Goal: Task Accomplishment & Management: Manage account settings

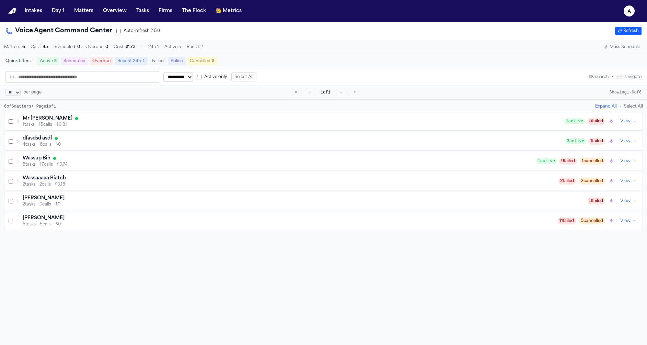
select select "**"
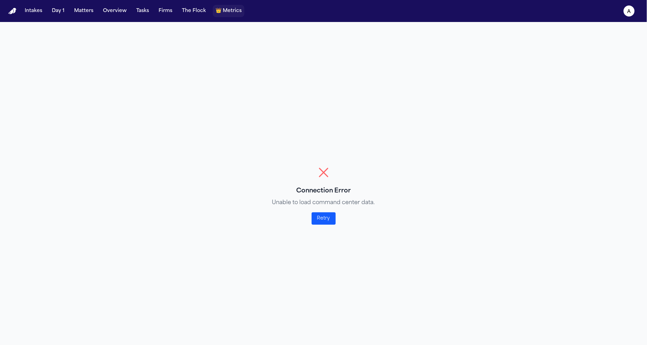
click at [223, 12] on span "Metrics" at bounding box center [232, 11] width 19 height 7
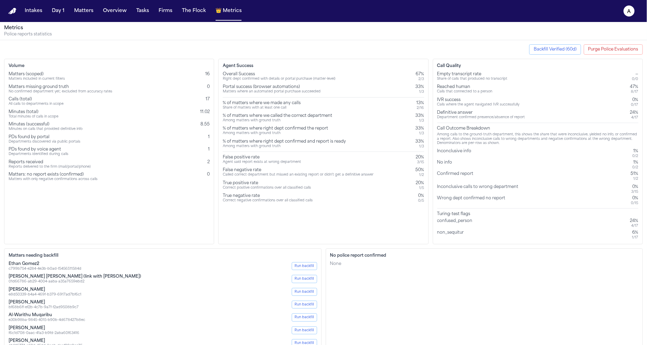
click at [625, 51] on button "Purge Police Evaluations" at bounding box center [613, 49] width 59 height 10
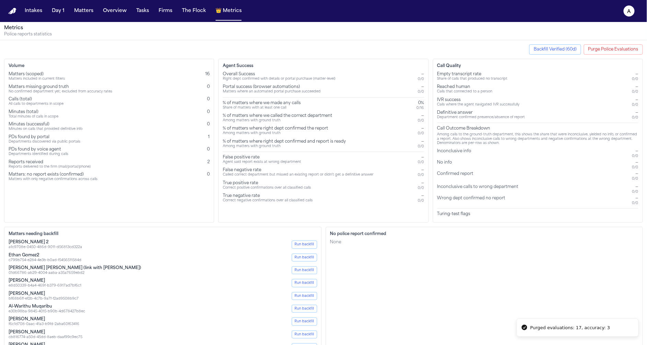
click at [560, 51] on button "Backfill Verified (60d)" at bounding box center [555, 49] width 52 height 10
click at [571, 328] on div "Started: 3, Errors: undefined (window 60d)" at bounding box center [577, 324] width 95 height 7
click at [581, 322] on div "Started: 3, Errors: undefined (window 60d)" at bounding box center [577, 324] width 95 height 7
click at [581, 323] on div "Started: 3, Errors: undefined (window 60d)" at bounding box center [577, 324] width 95 height 7
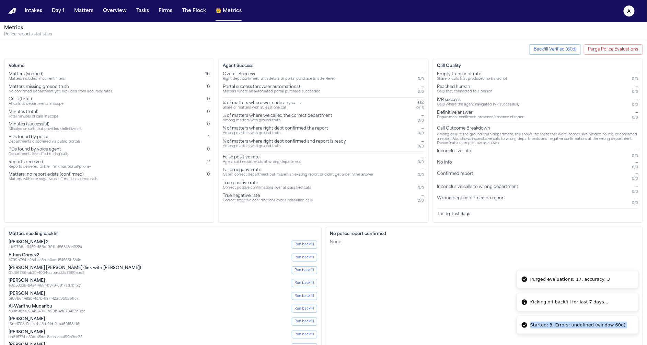
click at [581, 323] on div "Started: 3, Errors: undefined (window 60d)" at bounding box center [577, 324] width 95 height 7
copy ol "Started: 3, Errors: undefined (window 60d)"
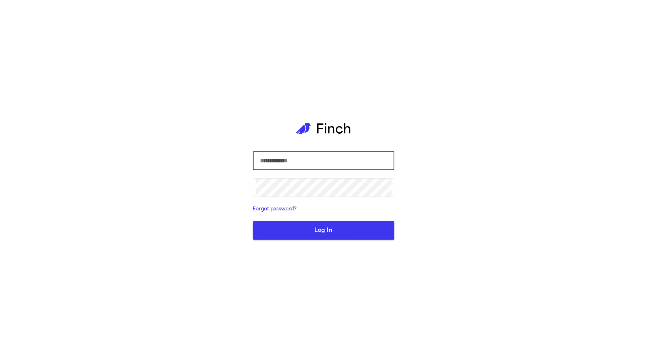
type input "**********"
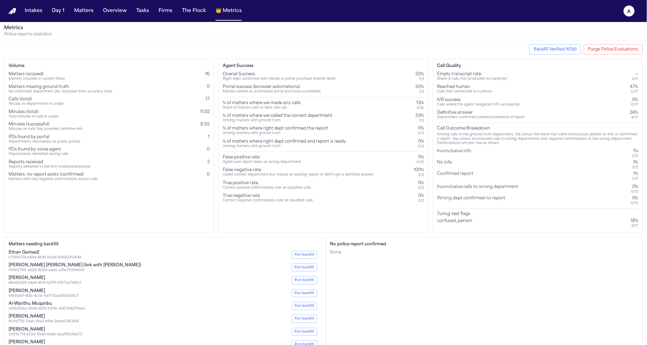
click at [612, 48] on button "Purge Police Evaluations" at bounding box center [613, 49] width 59 height 10
click at [601, 55] on div "Backfill Verified (60d) Purge Police Evaluations Volume Matters (scoped) Matter…" at bounding box center [323, 211] width 647 height 343
click at [601, 50] on button "Purge Police Evaluations" at bounding box center [613, 49] width 59 height 10
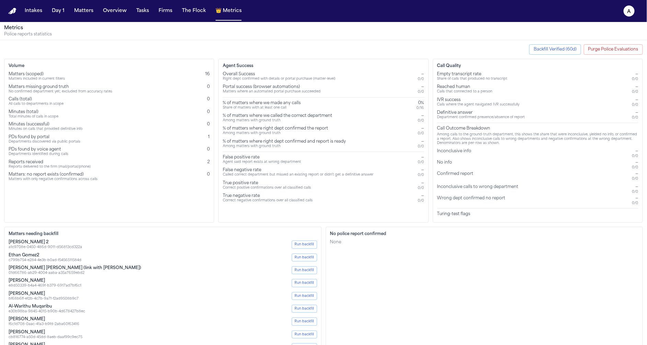
click at [572, 49] on button "Backfill Verified (60d)" at bounding box center [555, 49] width 52 height 10
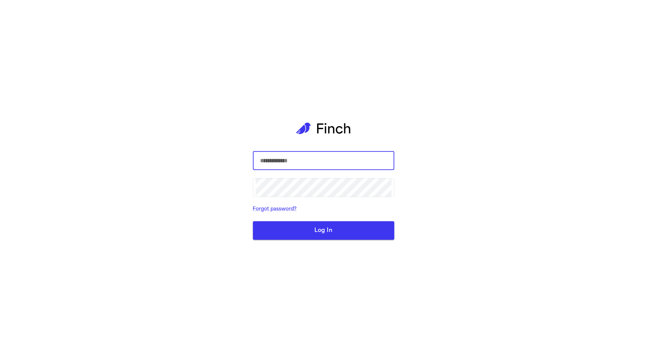
type input "**********"
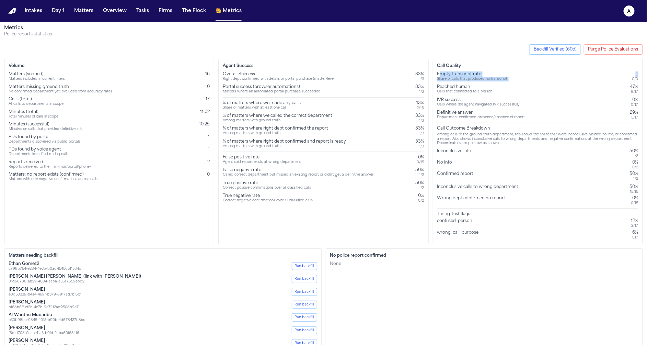
drag, startPoint x: 439, startPoint y: 73, endPoint x: 643, endPoint y: 74, distance: 204.2
click at [643, 74] on div "Call Quality Empty transcript rate Share of calls that produced no transcript —…" at bounding box center [538, 151] width 210 height 185
click at [638, 77] on div "0 / 0" at bounding box center [635, 79] width 6 height 4
click at [476, 184] on div "Inconclusive calls to wrong department" at bounding box center [479, 189] width 84 height 10
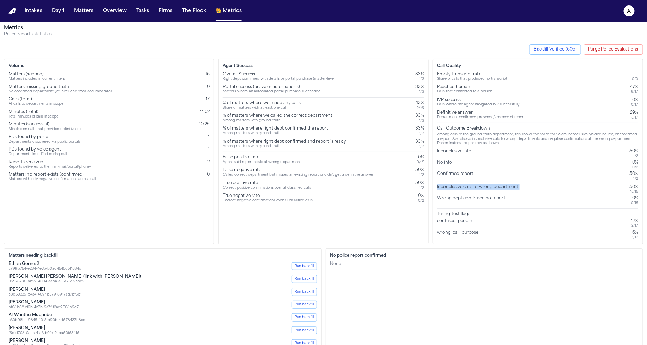
click at [476, 184] on div "Inconclusive calls to wrong department" at bounding box center [479, 189] width 84 height 10
click at [511, 196] on div "Wrong dept confirmed no report 0% 0 / 15" at bounding box center [537, 200] width 201 height 10
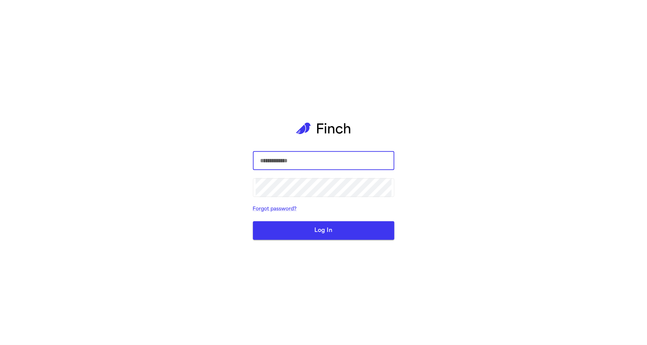
type input "**********"
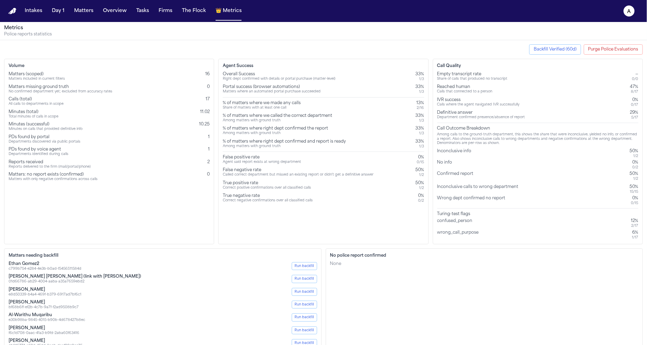
click at [73, 103] on div "Calls (total) All calls to departments in scope 17" at bounding box center [109, 101] width 201 height 10
click at [24, 90] on div "No confirmed department yet; excluded from accuracy rates" at bounding box center [61, 92] width 104 height 4
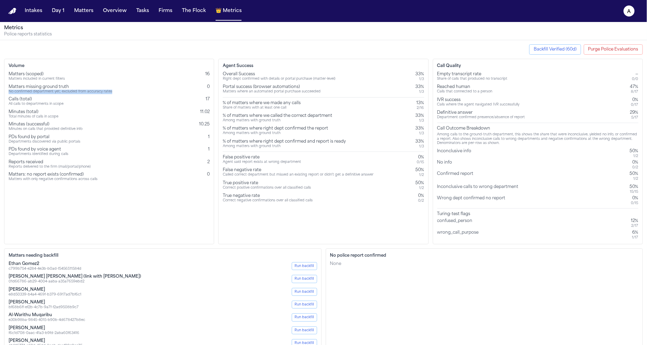
copy div "No confirmed department yet; excluded from accuracy rates"
click at [50, 87] on div "Matters missing ground truth" at bounding box center [61, 86] width 104 height 5
copy div "Matters missing ground truth"
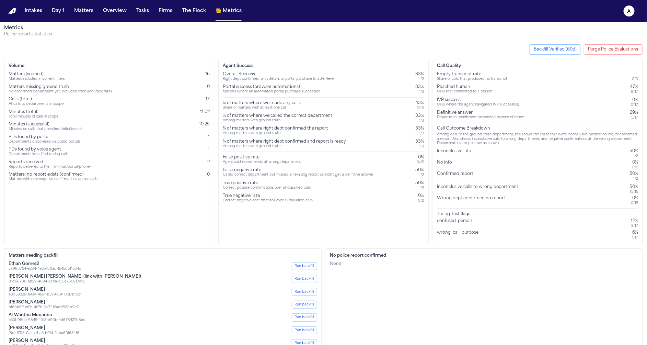
click at [68, 79] on div "Matters (scoped) Matters included in current filters 16" at bounding box center [109, 76] width 201 height 10
drag, startPoint x: 76, startPoint y: 76, endPoint x: 11, endPoint y: 76, distance: 65.2
click at [11, 76] on div "Matters (scoped) Matters included in current filters 16" at bounding box center [109, 76] width 201 height 10
click at [11, 77] on div "Matters included in current filters" at bounding box center [37, 79] width 56 height 4
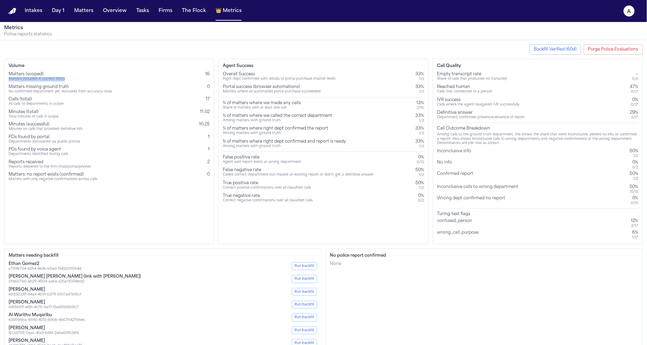
click at [11, 77] on div "Matters included in current filters" at bounding box center [37, 79] width 56 height 4
click at [14, 73] on div "Matters (scoped)" at bounding box center [37, 73] width 56 height 5
copy div "Matters (scoped)"
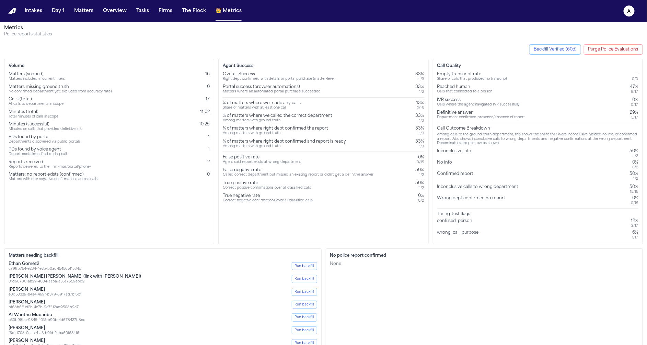
click at [49, 78] on div "Matters included in current filters" at bounding box center [37, 79] width 56 height 4
copy div "Matters included in current filters"
click at [67, 140] on div "Departments discovered via public portals" at bounding box center [45, 142] width 72 height 4
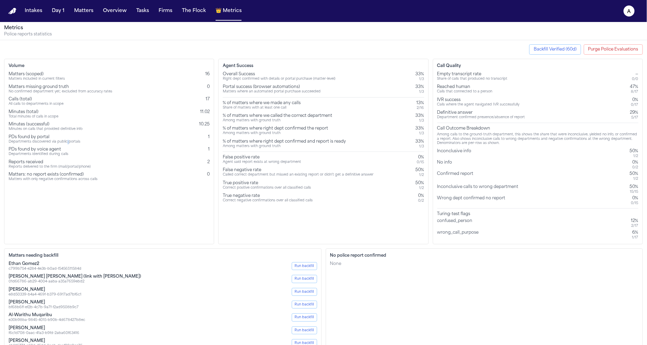
click at [67, 140] on div "Departments discovered via public portals" at bounding box center [45, 142] width 72 height 4
click at [56, 140] on div "Departments discovered via public portals" at bounding box center [45, 142] width 72 height 4
click at [211, 162] on div "Volume Matters (scoped) Matters included in current filters 16 Matters missing …" at bounding box center [109, 151] width 210 height 185
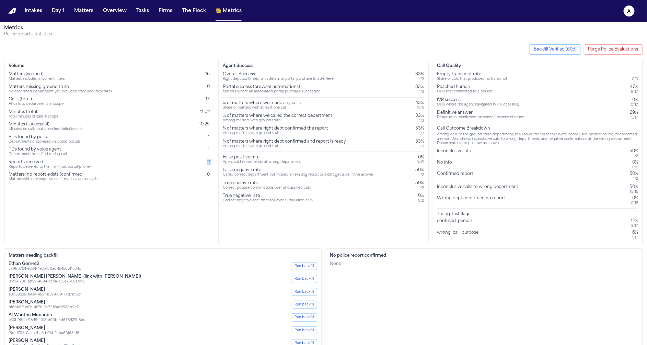
click at [211, 162] on div "Volume Matters (scoped) Matters included in current filters 16 Matters missing …" at bounding box center [109, 151] width 210 height 185
click at [199, 181] on div "Volume Matters (scoped) Matters included in current filters 16 Matters missing …" at bounding box center [109, 151] width 210 height 185
drag, startPoint x: 7, startPoint y: 146, endPoint x: 88, endPoint y: 146, distance: 80.7
click at [88, 146] on div "Volume Matters (scoped) Matters included in current filters 16 Matters missing …" at bounding box center [109, 151] width 210 height 185
click at [38, 142] on div "Departments discovered via public portals" at bounding box center [45, 142] width 72 height 4
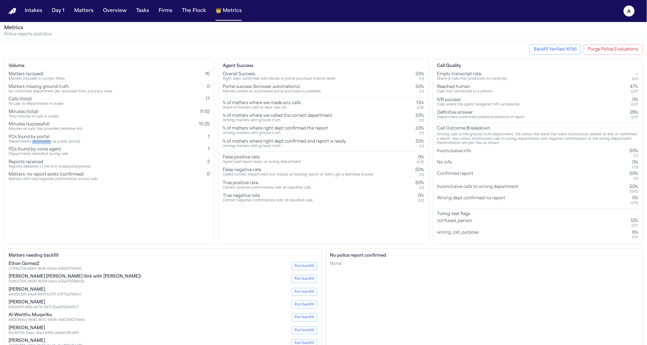
click at [38, 142] on div "Departments discovered via public portals" at bounding box center [45, 142] width 72 height 4
click at [36, 152] on div "Departments identified during calls" at bounding box center [39, 154] width 60 height 4
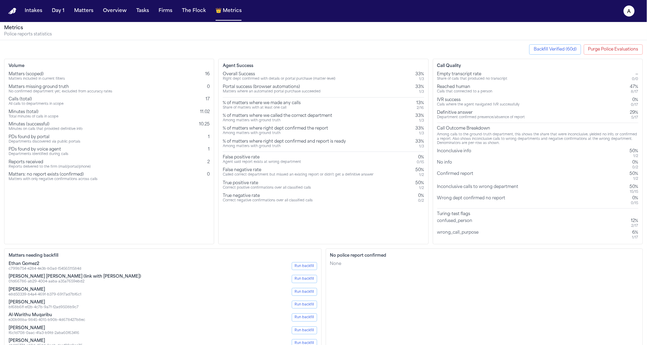
click at [9, 147] on div "PDs found by voice agent" at bounding box center [39, 149] width 60 height 5
click at [7, 135] on div "Volume Matters (scoped) Matters included in current filters 16 Matters missing …" at bounding box center [109, 151] width 210 height 185
click at [53, 162] on div "Reports received" at bounding box center [50, 161] width 82 height 5
click at [35, 165] on div "Reports delivered to the firm (mail/portal/phone)" at bounding box center [50, 167] width 82 height 4
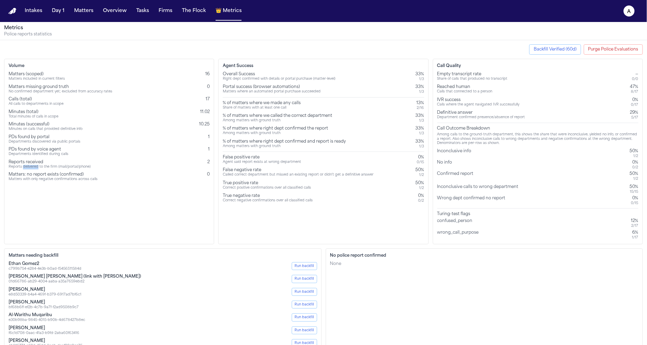
click at [35, 165] on div "Reports delivered to the firm (mail/portal/phone)" at bounding box center [50, 167] width 82 height 4
click at [41, 185] on div "Volume Matters (scoped) Matters included in current filters 16 Matters missing …" at bounding box center [109, 151] width 210 height 185
click at [10, 144] on div "Matters (scoped) Matters included in current filters 16 Matters missing ground …" at bounding box center [109, 126] width 201 height 110
click at [9, 136] on div "PDs found by portal" at bounding box center [45, 136] width 72 height 5
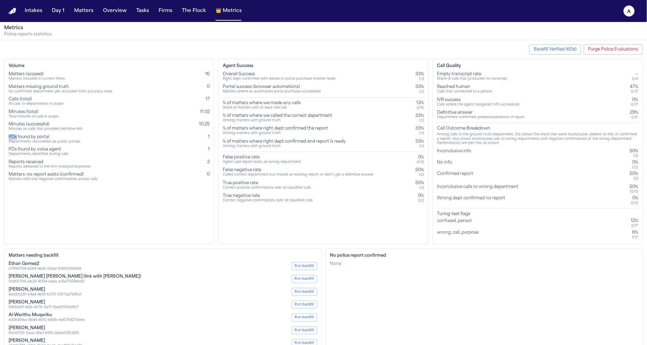
click at [9, 136] on div "PDs found by portal" at bounding box center [45, 136] width 72 height 5
copy div "PDs"
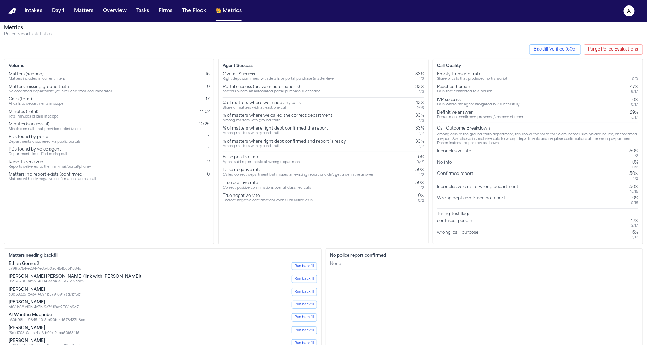
click at [32, 137] on div "PDs found by portal" at bounding box center [45, 136] width 72 height 5
copy div "PDs found by portal"
click at [43, 152] on div "Departments identified during calls" at bounding box center [39, 154] width 60 height 4
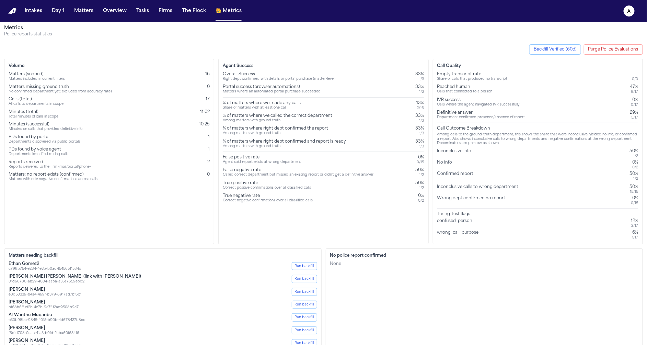
click at [43, 152] on div "Departments identified during calls" at bounding box center [39, 154] width 60 height 4
click at [43, 149] on div "PDs found by voice agent" at bounding box center [39, 149] width 60 height 5
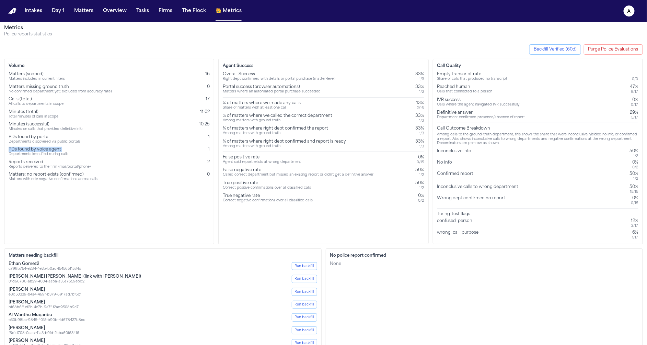
copy div "PDs found by voice agent"
click at [321, 111] on div "Overall Success Right dept confirmed with details or portal purchase (matter-le…" at bounding box center [323, 136] width 201 height 131
click at [237, 173] on div "Called correct department but missed an existing report or didn't get a definit…" at bounding box center [298, 175] width 151 height 4
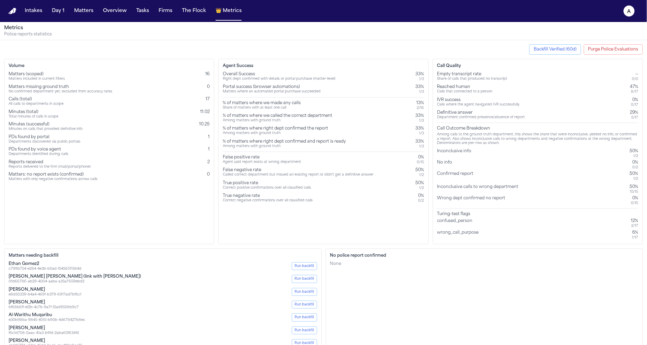
click at [270, 218] on div "Agent Success Overall Success Right dept confirmed with details or portal purch…" at bounding box center [323, 151] width 210 height 185
click at [476, 185] on div "Inconclusive calls to wrong department" at bounding box center [479, 189] width 84 height 10
copy div "Inconclusive calls to wrong department"
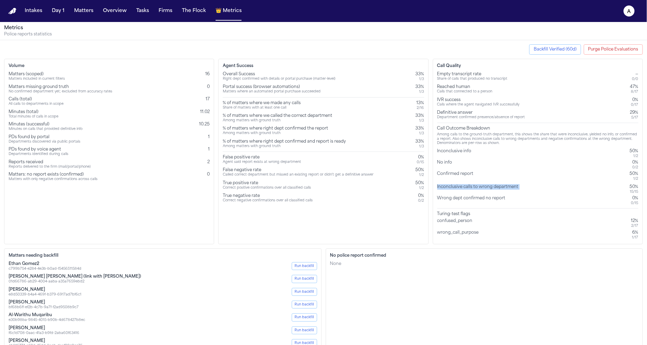
click at [476, 185] on div "Inconclusive calls to wrong department" at bounding box center [479, 189] width 84 height 10
drag, startPoint x: 638, startPoint y: 186, endPoint x: 448, endPoint y: 190, distance: 190.5
click at [448, 190] on div "Inconclusive calls to wrong department 50% 15 / 15" at bounding box center [537, 189] width 201 height 10
click at [440, 186] on div "Inconclusive calls to wrong department" at bounding box center [479, 189] width 84 height 10
drag, startPoint x: 436, startPoint y: 186, endPoint x: 643, endPoint y: 190, distance: 207.3
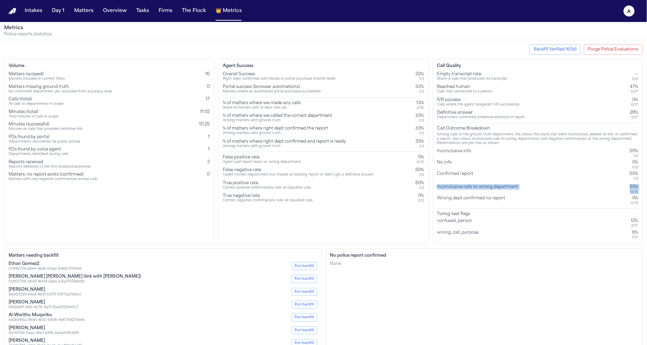
click at [643, 190] on div "Backfill Verified (60d) Purge Police Evaluations Volume Matters (scoped) Matter…" at bounding box center [323, 217] width 647 height 355
copy div "Inconclusive calls to wrong department 50% 15 / 15"
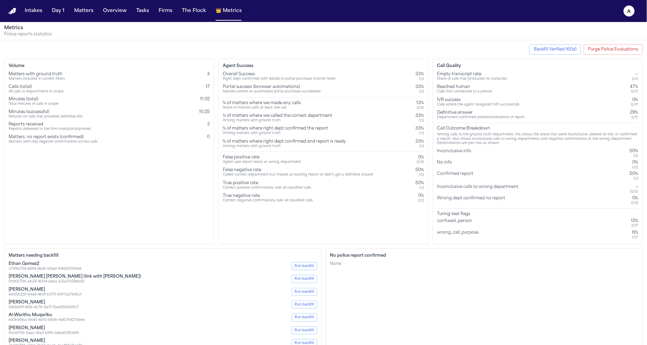
click at [185, 225] on div "Volume Matters with ground truth Matters included in current filters 3 Calls (t…" at bounding box center [109, 151] width 210 height 185
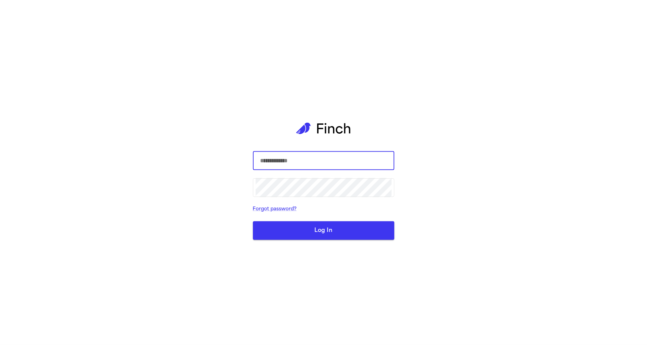
type input "**********"
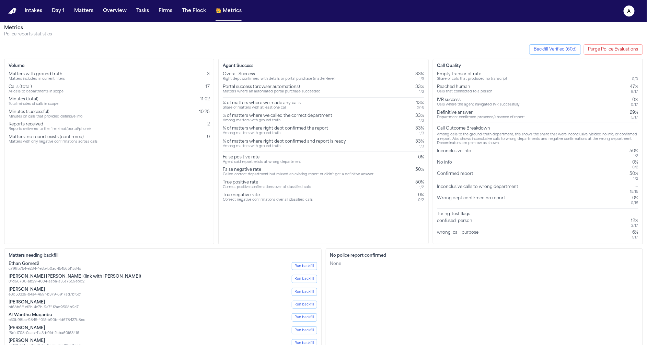
click at [636, 184] on div "—" at bounding box center [634, 186] width 8 height 5
click at [571, 221] on div "confused_person 12% 2 / 17" at bounding box center [537, 223] width 201 height 10
click at [513, 189] on div "Inconclusive calls to wrong department" at bounding box center [479, 189] width 84 height 10
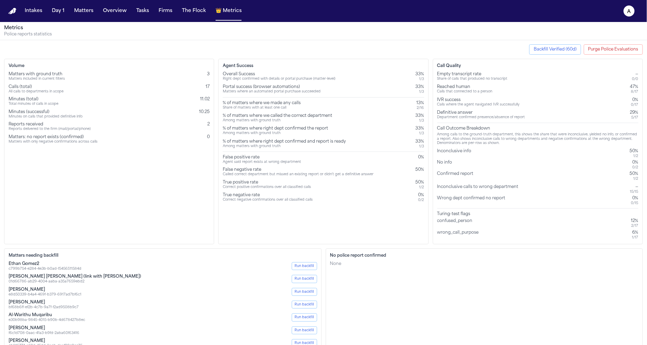
click at [513, 189] on div "Inconclusive calls to wrong department" at bounding box center [479, 189] width 84 height 10
click at [515, 189] on div "Inconclusive calls to wrong department" at bounding box center [479, 189] width 84 height 10
click at [514, 187] on div "Inconclusive calls to wrong department" at bounding box center [479, 189] width 84 height 10
click at [481, 176] on div "Confirmed report 50% 1 / 2" at bounding box center [537, 176] width 201 height 10
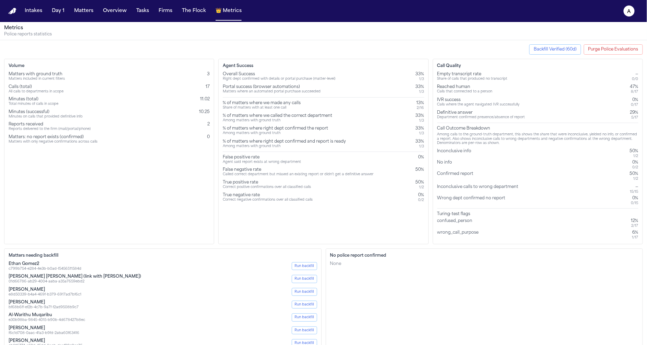
click at [461, 154] on div "Inconclusive info" at bounding box center [455, 153] width 37 height 10
click at [437, 150] on div "Call Quality Empty transcript rate Share of calls that produced no transcript —…" at bounding box center [538, 151] width 210 height 185
click at [246, 158] on div "False positive rate" at bounding box center [262, 156] width 78 height 5
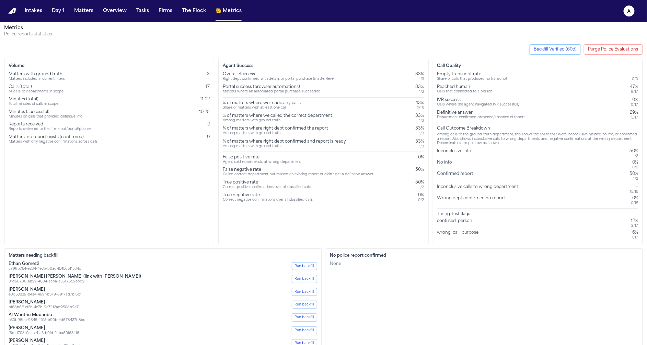
click at [290, 221] on div "Agent Success Overall Success Right dept confirmed with details or portal purch…" at bounding box center [323, 151] width 210 height 185
click at [465, 135] on div "Among calls to the ground-truth department, this shows the share that were inco…" at bounding box center [537, 138] width 201 height 13
click at [485, 197] on div "Wrong dept confirmed no report" at bounding box center [472, 200] width 71 height 10
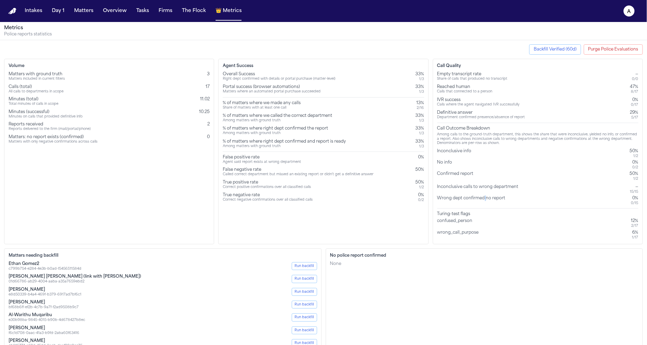
click at [485, 197] on div "Wrong dept confirmed no report" at bounding box center [472, 200] width 71 height 10
click at [453, 128] on div "Call Outcome Breakdown" at bounding box center [537, 128] width 201 height 5
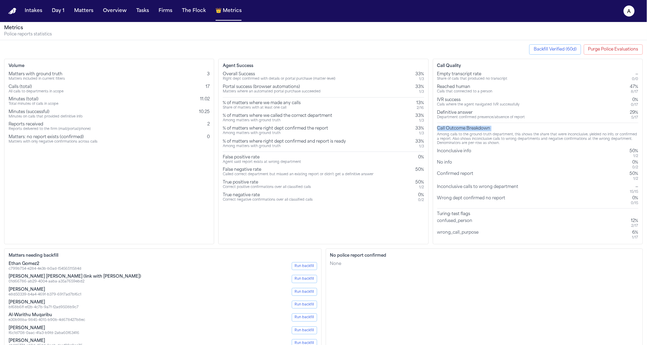
click at [453, 128] on div "Call Outcome Breakdown" at bounding box center [537, 128] width 201 height 5
copy div "Call Outcome Breakdown"
click at [463, 144] on div "Among calls to the ground-truth department, this shows the share that were inco…" at bounding box center [537, 138] width 201 height 13
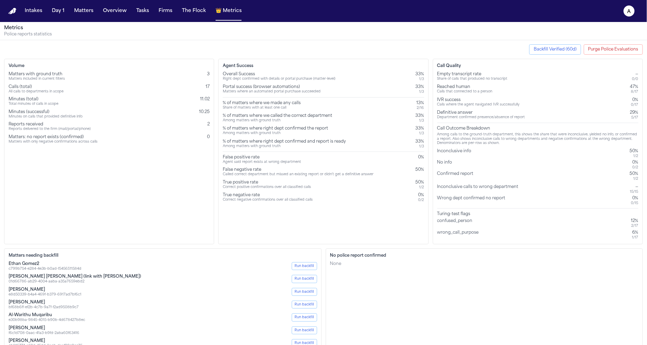
click at [472, 250] on div "No police report confirmed None" at bounding box center [484, 319] width 317 height 142
click at [444, 141] on div "Among calls to the ground-truth department, this shows the share that were inco…" at bounding box center [537, 138] width 201 height 13
copy div "Among calls to the ground-truth department, this shows the share that were inco…"
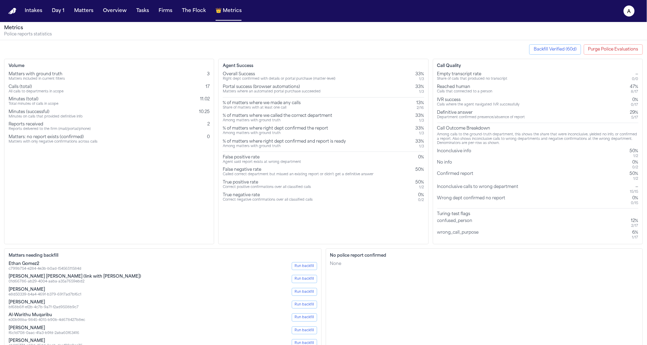
click at [46, 80] on div "Matters included in current filters" at bounding box center [37, 79] width 56 height 4
click at [46, 72] on div "Matters with ground truth" at bounding box center [37, 73] width 56 height 5
copy div "Matters with ground truth"
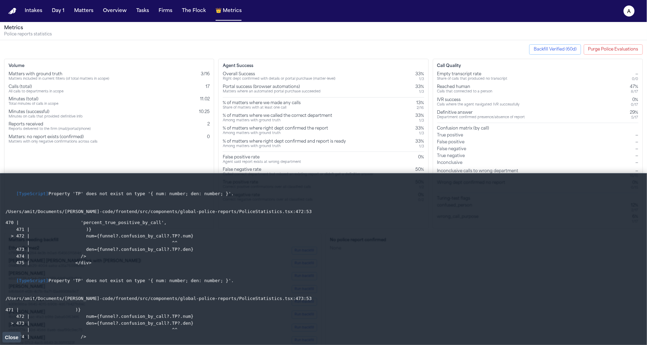
click at [612, 55] on div "Backfill Verified (60d) Purge Police Evaluations Volume Matters with ground tru…" at bounding box center [323, 209] width 647 height 339
click at [612, 47] on button "Purge Police Evaluations" at bounding box center [613, 49] width 59 height 10
click at [81, 193] on span "Property 'TP' does not exist on type '{ num: number; den: number; }'." at bounding box center [140, 193] width 185 height 5
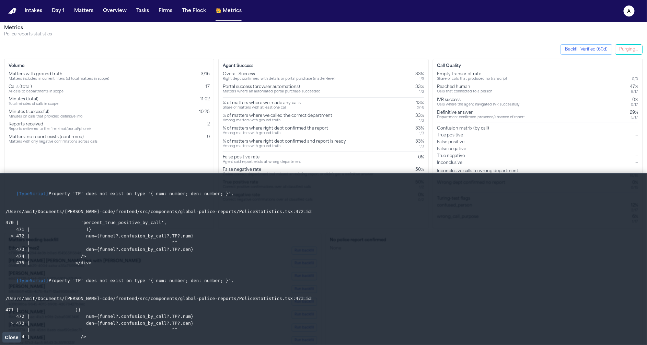
click at [81, 193] on span "Property 'TP' does not exist on type '{ num: number; den: number; }'." at bounding box center [140, 193] width 185 height 5
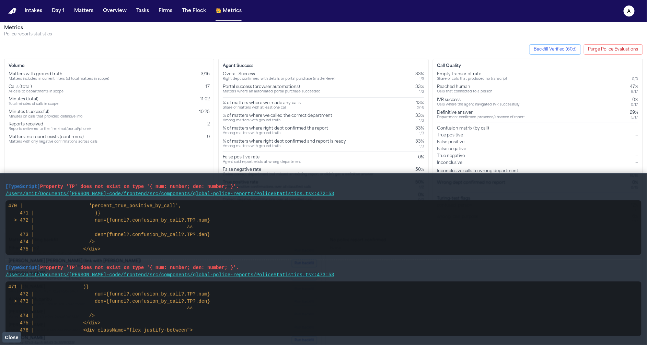
click at [631, 49] on button "Purge Police Evaluations" at bounding box center [613, 49] width 59 height 10
click at [14, 336] on span "Close" at bounding box center [11, 336] width 13 height 5
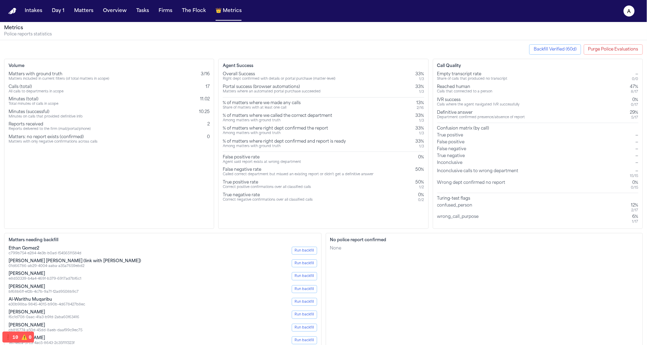
click at [13, 340] on button "❗️ 10 ⚠️ 0" at bounding box center [18, 336] width 32 height 11
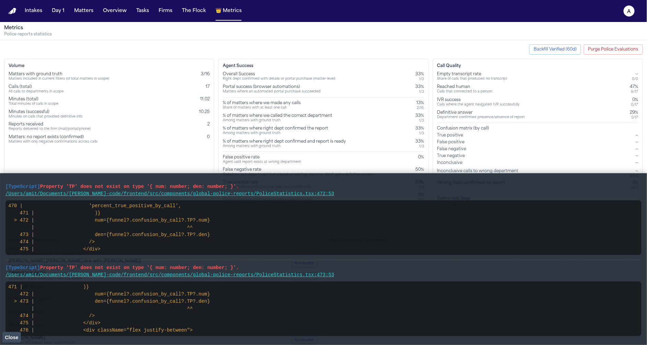
click at [170, 189] on span "Property 'TP' does not exist on type '{ num: number; den: number; }'." at bounding box center [139, 186] width 199 height 5
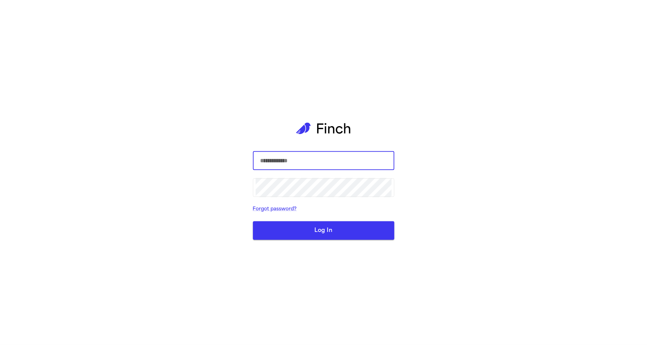
type input "**********"
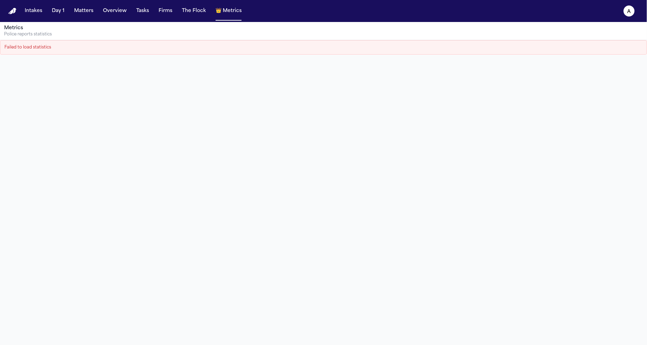
click at [20, 48] on div "Failed to load statistics" at bounding box center [323, 47] width 647 height 14
copy div "Failed to load statistics"
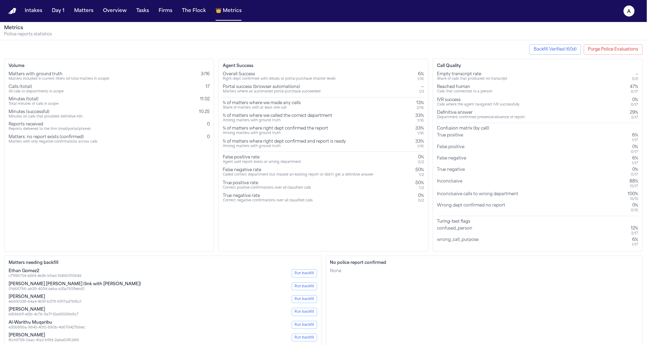
click at [629, 181] on div "Inconclusive 88% 15 / 17" at bounding box center [537, 183] width 201 height 10
click at [634, 185] on div "15 / 17" at bounding box center [634, 186] width 9 height 4
click at [631, 199] on div "15 / 15" at bounding box center [633, 199] width 10 height 4
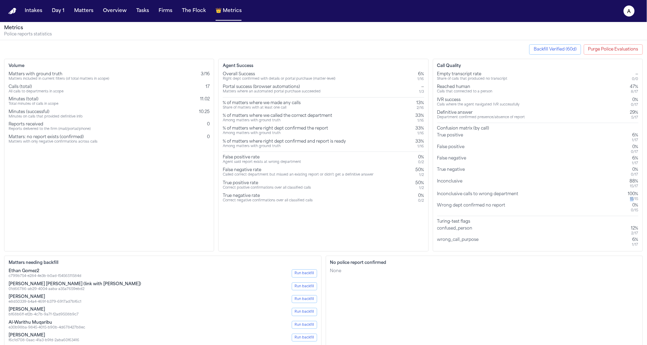
click at [631, 199] on div "15 / 15" at bounding box center [633, 199] width 10 height 4
click at [635, 208] on div "0 / 15" at bounding box center [634, 210] width 7 height 4
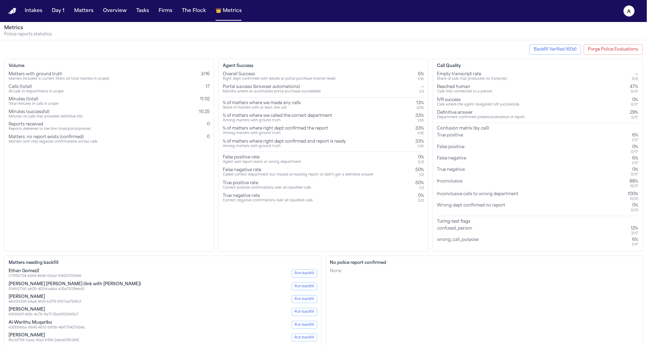
click at [550, 269] on div "None" at bounding box center [484, 270] width 309 height 5
click at [493, 191] on div "Inconclusive calls to wrong department" at bounding box center [479, 196] width 84 height 10
click at [498, 206] on div "Wrong dept confirmed no report" at bounding box center [472, 207] width 71 height 10
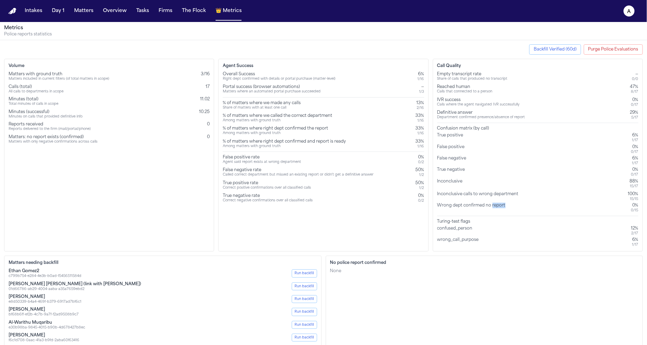
click at [498, 206] on div "Wrong dept confirmed no report" at bounding box center [472, 207] width 71 height 10
click at [422, 82] on div "Overall Success Right dept confirmed with details or portal purchase (matter-le…" at bounding box center [323, 136] width 201 height 131
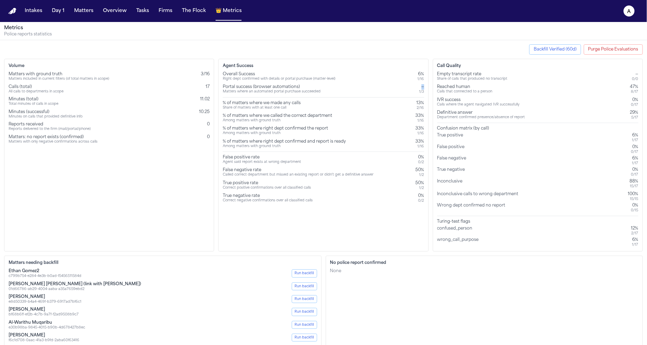
click at [422, 82] on div "Overall Success Right dept confirmed with details or portal purchase (matter-le…" at bounding box center [323, 136] width 201 height 131
click at [422, 90] on div "1 / 3" at bounding box center [421, 92] width 5 height 4
click at [424, 92] on div "1 / 3" at bounding box center [421, 92] width 5 height 4
drag, startPoint x: 425, startPoint y: 92, endPoint x: 221, endPoint y: 85, distance: 204.0
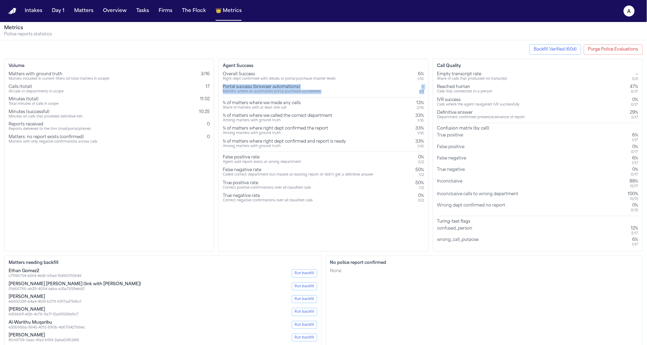
click at [221, 85] on div "Agent Success Overall Success Right dept confirmed with details or portal purch…" at bounding box center [323, 155] width 210 height 193
copy div "Portal success (browser automations) Matters where an automated portal purchase…"
click at [414, 263] on h3 "No police report confirmed" at bounding box center [484, 262] width 309 height 5
click at [411, 84] on div "Portal success (browser automations) Matters where an automated portal purchase…" at bounding box center [323, 89] width 201 height 10
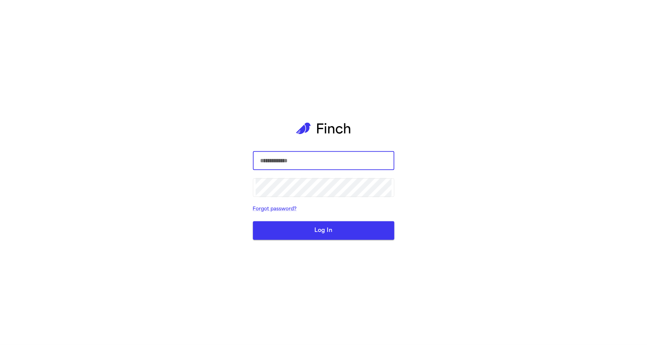
type input "**********"
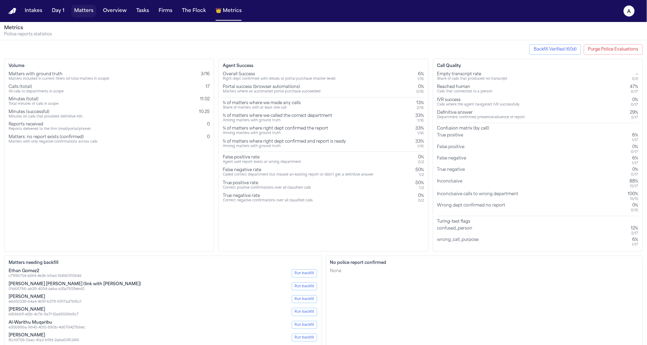
click at [90, 12] on button "Matters" at bounding box center [83, 11] width 25 height 12
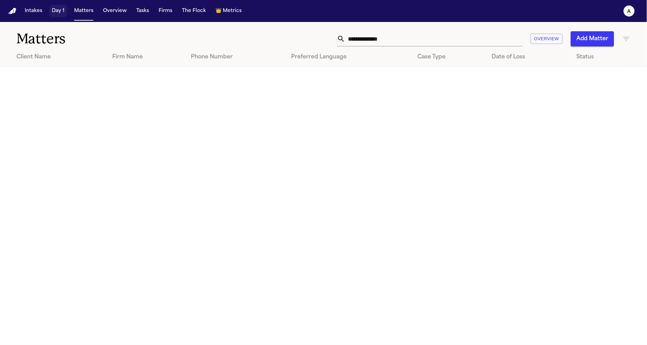
click at [57, 13] on button "Day 1" at bounding box center [58, 11] width 18 height 12
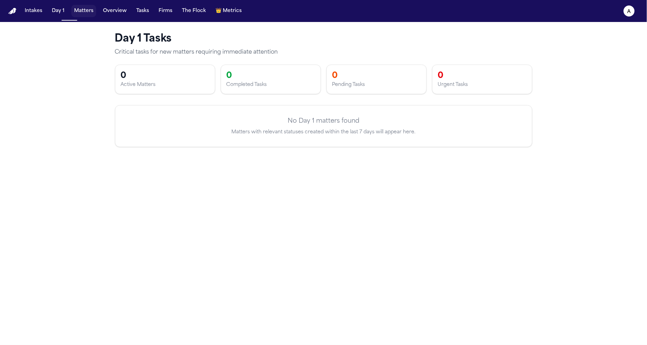
click at [87, 13] on button "Matters" at bounding box center [83, 11] width 25 height 12
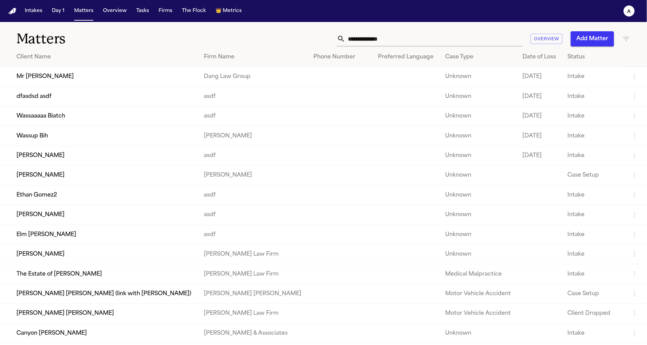
click at [228, 15] on button "👑 Metrics" at bounding box center [229, 11] width 32 height 12
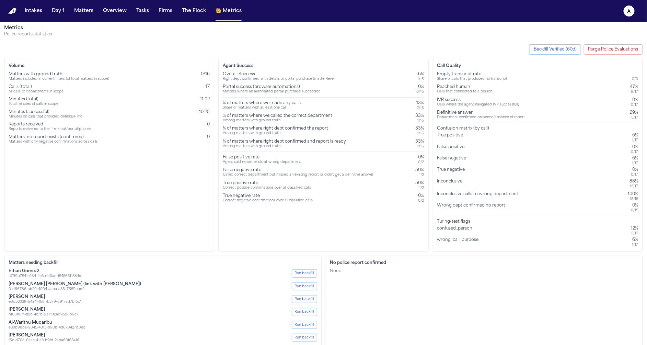
click at [81, 78] on div "Matters included in current filters (of total matters in scope)" at bounding box center [59, 79] width 101 height 4
click at [153, 77] on div "Matters with ground truth Matters included in current filters (of total matters…" at bounding box center [109, 76] width 201 height 10
click at [214, 75] on div "Volume Matters with ground truth Matters included in current filters (of total …" at bounding box center [109, 155] width 210 height 193
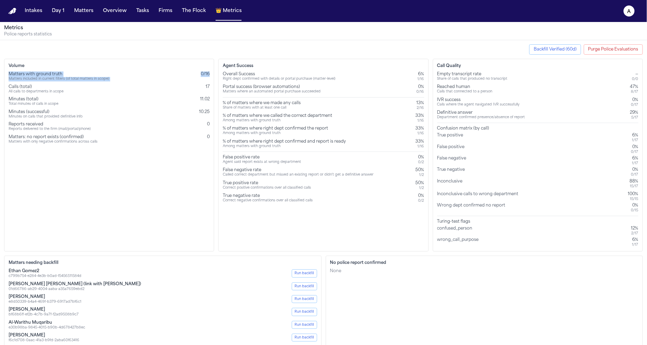
drag, startPoint x: 211, startPoint y: 75, endPoint x: 9, endPoint y: 75, distance: 202.1
click at [9, 75] on div "Volume Matters with ground truth Matters included in current filters (of total …" at bounding box center [109, 155] width 210 height 193
copy div "Matters with ground truth Matters included in current filters (of total matters…"
click at [147, 30] on h1 "Metrics" at bounding box center [323, 28] width 639 height 7
click at [84, 9] on button "Matters" at bounding box center [83, 11] width 25 height 12
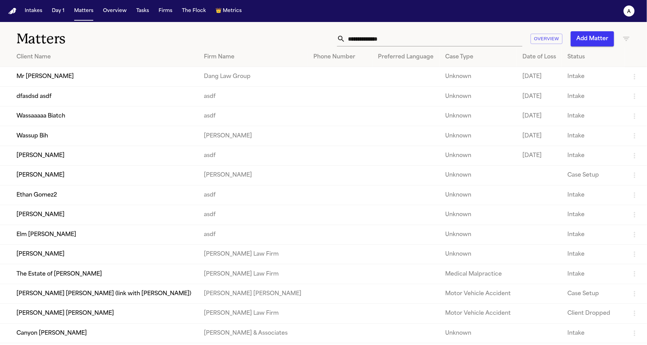
click at [85, 77] on td "Mr [PERSON_NAME]" at bounding box center [99, 77] width 198 height 20
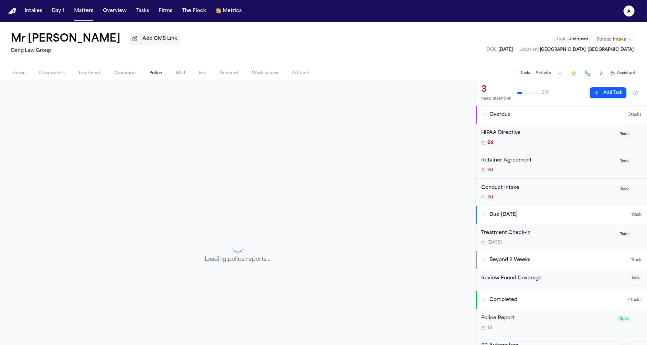
click at [164, 77] on span "button" at bounding box center [155, 77] width 21 height 1
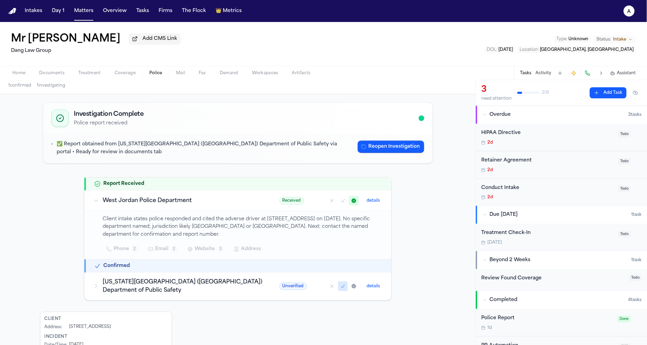
scroll to position [20, 0]
click at [279, 201] on span "Received" at bounding box center [291, 200] width 25 height 8
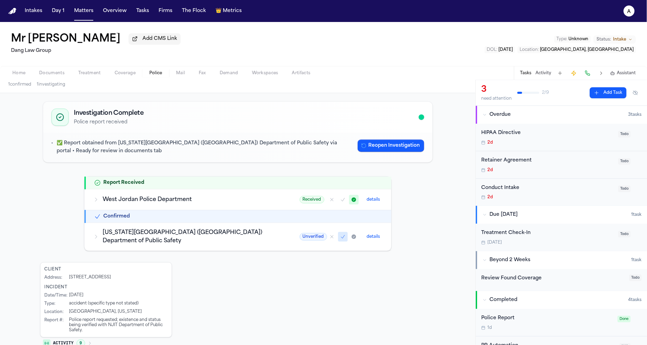
click at [260, 201] on h3 "West Jordan Police Department" at bounding box center [193, 199] width 180 height 8
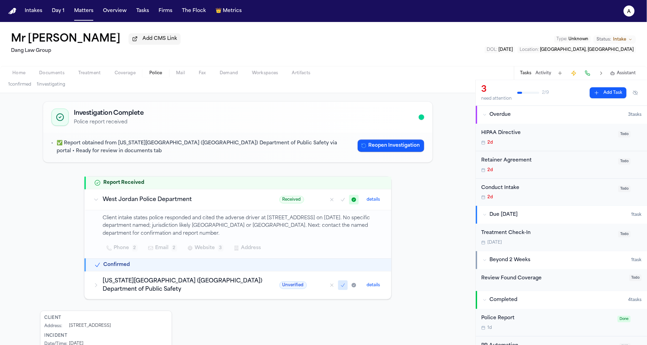
click at [336, 199] on button "Mark as no report" at bounding box center [332, 200] width 10 height 10
click at [375, 198] on button "details" at bounding box center [373, 199] width 19 height 8
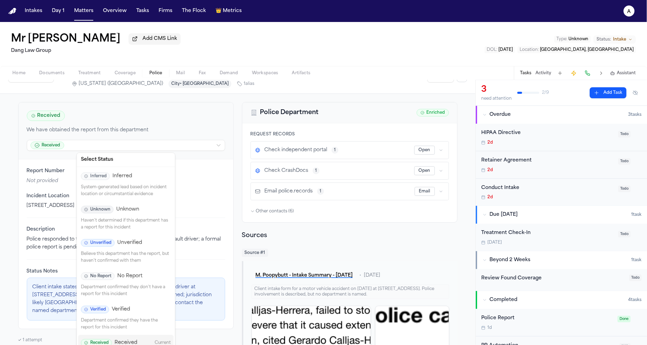
click at [92, 141] on html "Intakes Day 1 Matters Overview Tasks Firms The Flock 👑 Metrics a Mr [PERSON_NAM…" at bounding box center [323, 172] width 647 height 345
click at [105, 212] on div "Unknown Unknown Haven't determined if this department has a report for this inc…" at bounding box center [125, 217] width 95 height 33
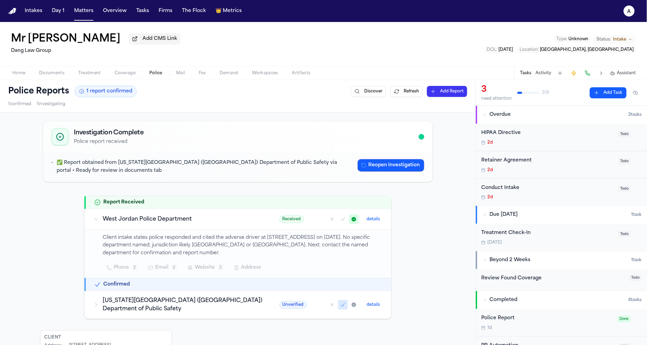
click at [381, 219] on button "details" at bounding box center [373, 219] width 19 height 8
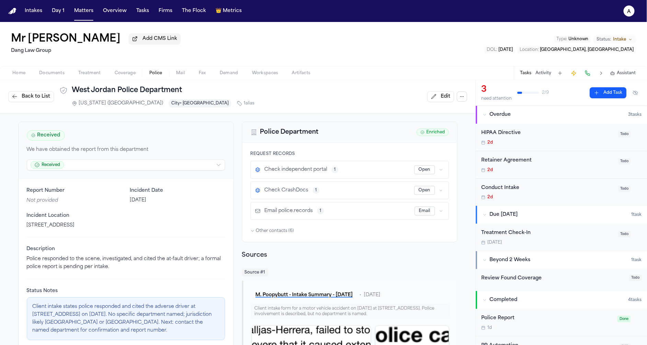
click at [115, 160] on html "Intakes Day 1 Matters Overview Tasks Firms The Flock 👑 Metrics a Mr [PERSON_NAM…" at bounding box center [323, 172] width 647 height 345
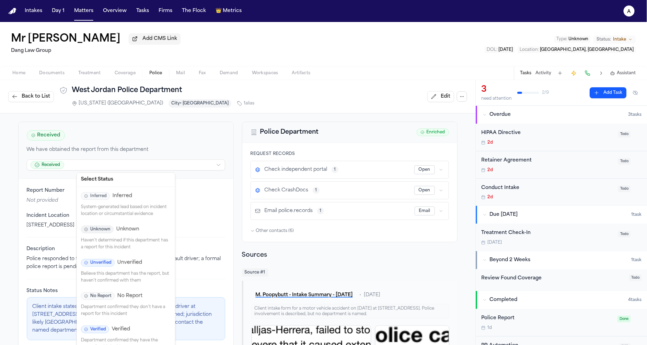
click at [116, 237] on p "Haven't determined if this department has a report for this incident" at bounding box center [126, 243] width 90 height 13
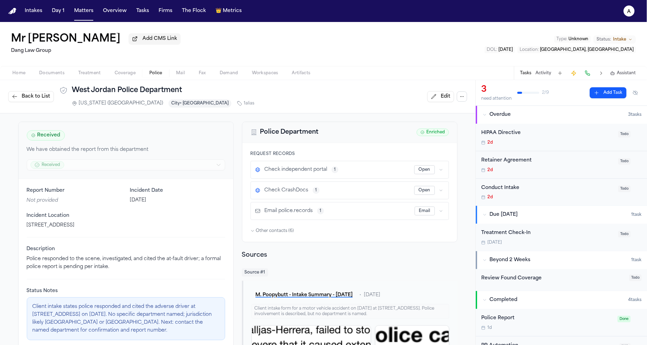
click at [41, 94] on span "Back to List" at bounding box center [36, 96] width 28 height 7
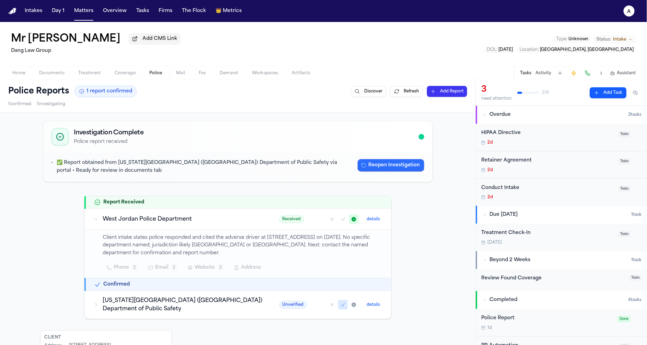
click at [392, 161] on button "Reopen Investigation" at bounding box center [391, 165] width 67 height 12
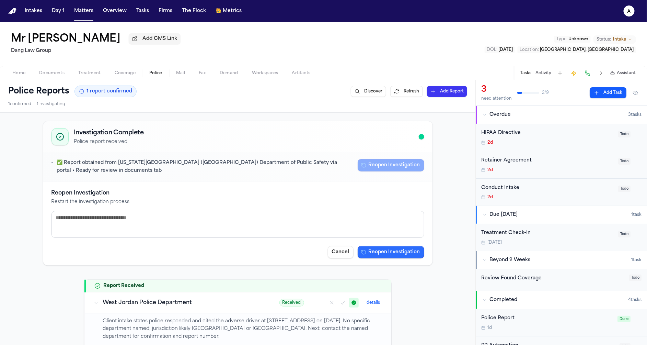
click at [399, 251] on button "Reopen Investigation" at bounding box center [391, 252] width 67 height 12
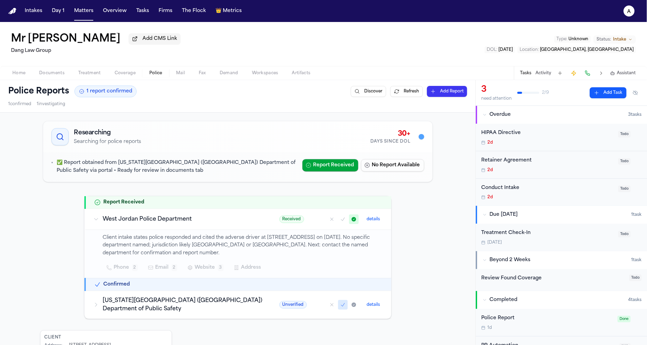
scroll to position [22, 0]
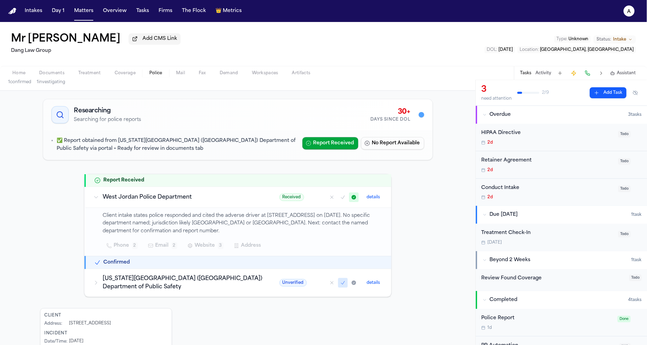
click at [378, 196] on button "details" at bounding box center [373, 197] width 19 height 8
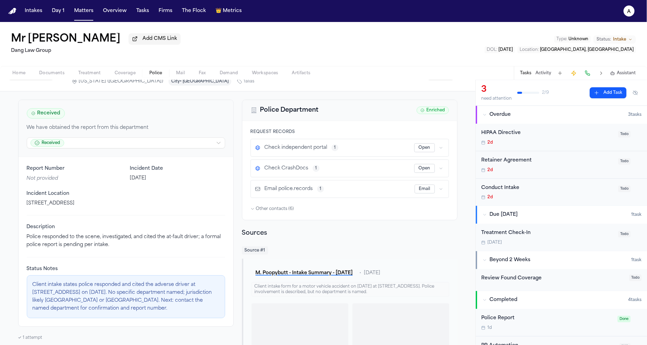
click at [148, 139] on html "Intakes Day 1 Matters Overview Tasks Firms The Flock 👑 Metrics a Mr [PERSON_NAM…" at bounding box center [323, 172] width 647 height 345
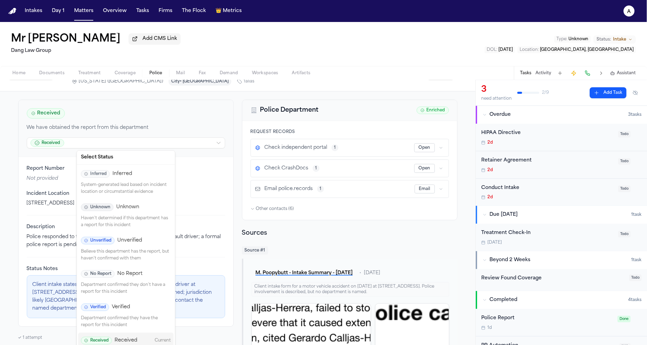
click at [125, 237] on span "Unverified" at bounding box center [129, 240] width 25 height 7
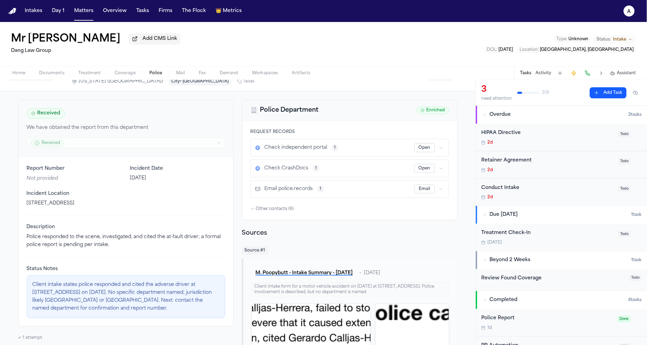
click at [121, 144] on div "Received We have obtained the report from this department Received" at bounding box center [126, 128] width 215 height 57
click at [219, 144] on div "Received We have obtained the report from this department Received" at bounding box center [126, 128] width 215 height 57
click at [152, 76] on span "Police" at bounding box center [155, 72] width 13 height 5
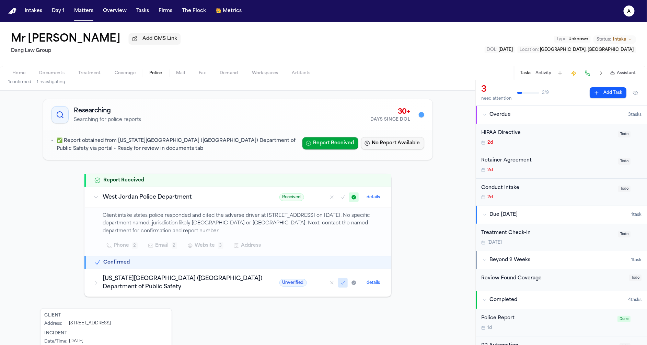
click at [386, 140] on button "No Report Available" at bounding box center [392, 143] width 63 height 12
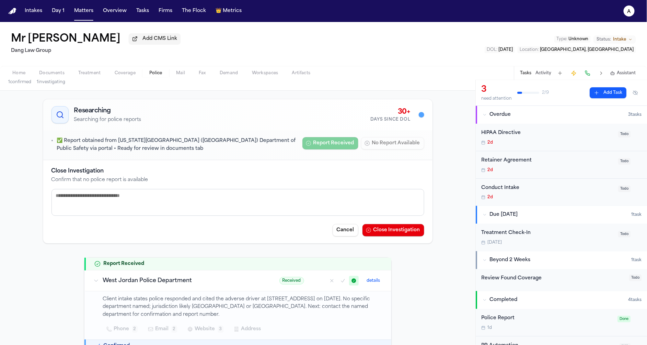
click at [367, 111] on div "Researching Searching for police reports 30+ Days Since DOL" at bounding box center [237, 114] width 373 height 17
click at [343, 234] on button "Cancel" at bounding box center [346, 230] width 26 height 12
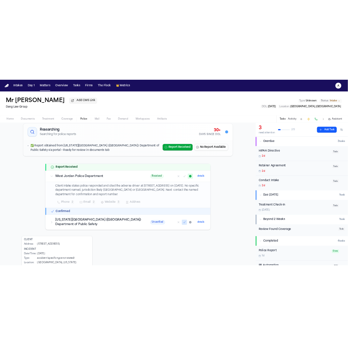
scroll to position [45, 0]
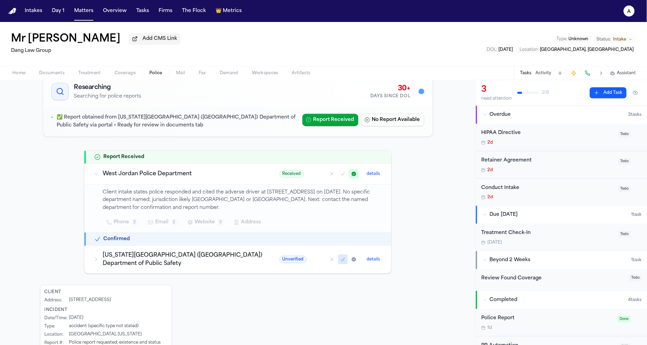
click at [96, 175] on icon at bounding box center [95, 173] width 5 height 5
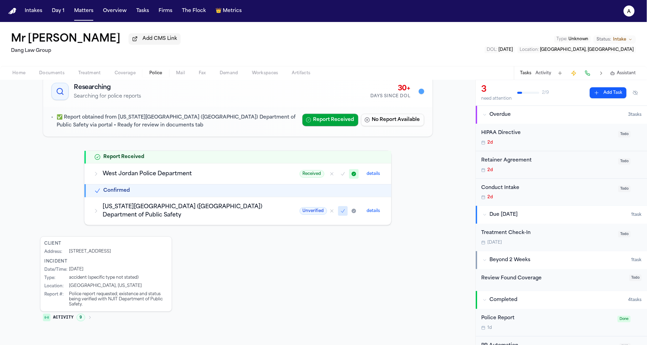
click at [317, 173] on span "Received" at bounding box center [312, 174] width 25 height 8
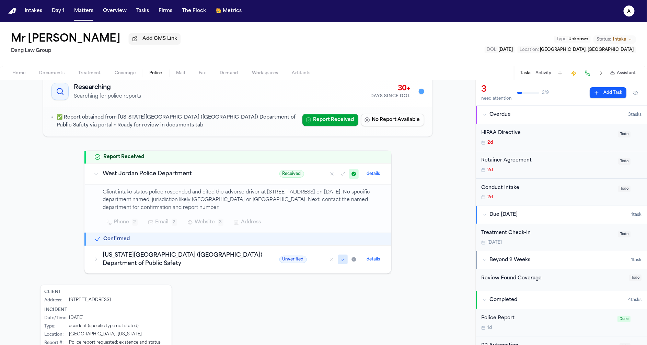
click at [373, 172] on button "details" at bounding box center [373, 174] width 19 height 8
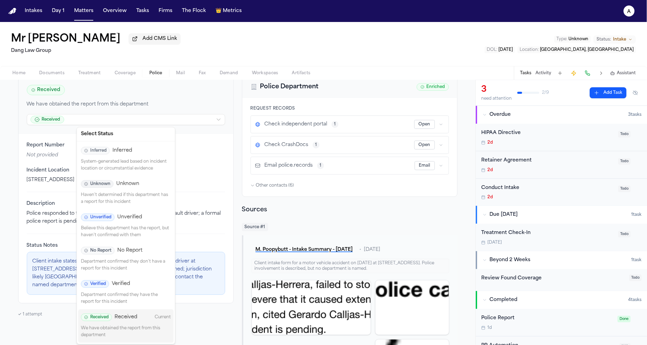
click at [120, 119] on html "Intakes Day 1 Matters Overview Tasks Firms The Flock 👑 Metrics a Mr [PERSON_NAM…" at bounding box center [323, 172] width 647 height 345
click at [122, 218] on span "Unverified" at bounding box center [129, 216] width 25 height 7
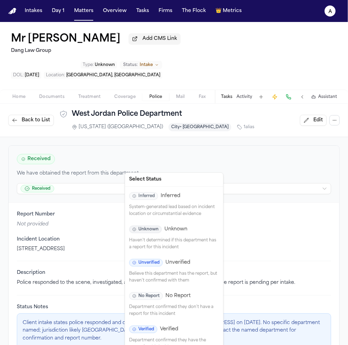
click at [75, 165] on html "Intakes Day 1 Matters Overview Tasks Firms The Flock 👑 Metrics a Mr [PERSON_NAM…" at bounding box center [174, 172] width 348 height 345
click at [185, 235] on div "Unknown Unknown Haven't determined if this department has a report for this inc…" at bounding box center [173, 237] width 95 height 33
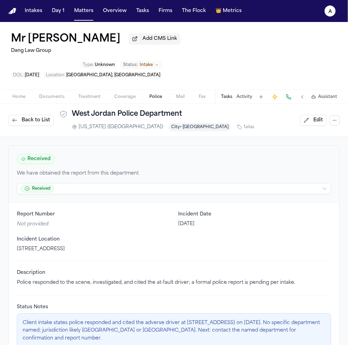
click at [61, 166] on html "Intakes Day 1 Matters Overview Tasks Firms The Flock 👑 Metrics a Mr [PERSON_NAM…" at bounding box center [174, 172] width 348 height 345
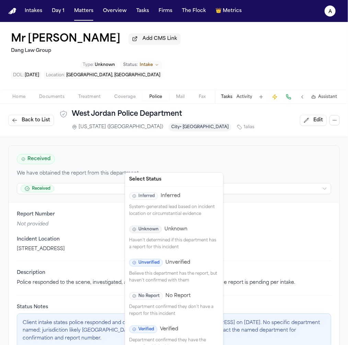
click at [173, 270] on p "Believe this department has the report, but haven't confirmed with them" at bounding box center [174, 276] width 90 height 13
click at [56, 165] on html "Intakes Day 1 Matters Overview Tasks Firms The Flock 👑 Metrics a Mr [PERSON_NAM…" at bounding box center [174, 172] width 348 height 345
click at [178, 231] on span "Unknown" at bounding box center [175, 229] width 23 height 7
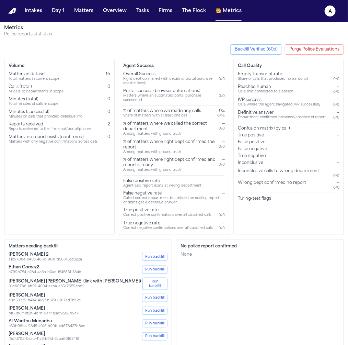
click at [292, 112] on div "Definitive answer" at bounding box center [282, 112] width 88 height 5
click at [281, 224] on div "Call Quality Empty transcript rate Share of calls that produced no transcript —…" at bounding box center [288, 147] width 111 height 176
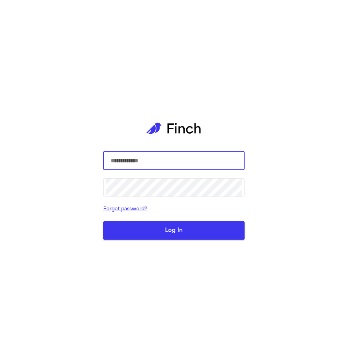
type input "**********"
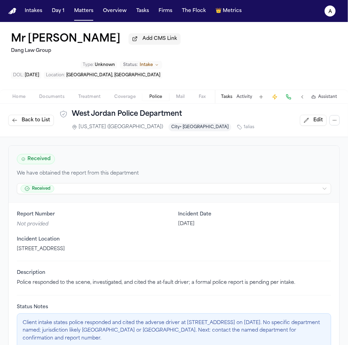
click at [98, 161] on html "Intakes Day 1 Matters Overview Tasks Firms The Flock 👑 Metrics a Mr [PERSON_NAM…" at bounding box center [174, 172] width 348 height 345
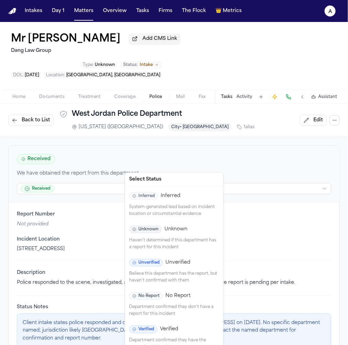
click at [156, 228] on span "Unknown" at bounding box center [145, 229] width 33 height 8
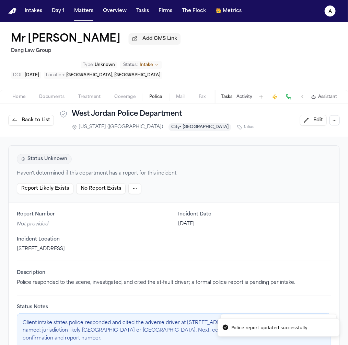
click at [36, 117] on span "Back to List" at bounding box center [36, 120] width 28 height 7
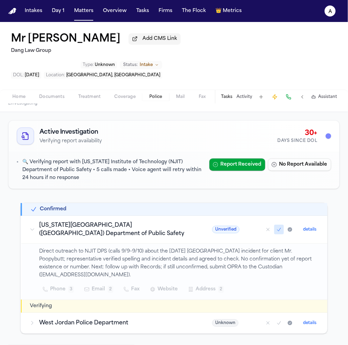
scroll to position [40, 0]
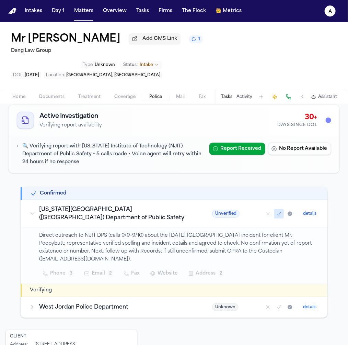
click at [162, 297] on td "West Jordan Police Department" at bounding box center [112, 307] width 183 height 21
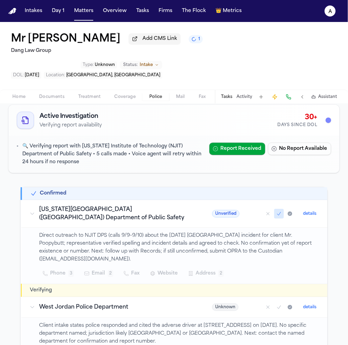
click at [131, 205] on h3 "[US_STATE][GEOGRAPHIC_DATA] ([GEOGRAPHIC_DATA]) Department of Public Safety" at bounding box center [117, 213] width 156 height 16
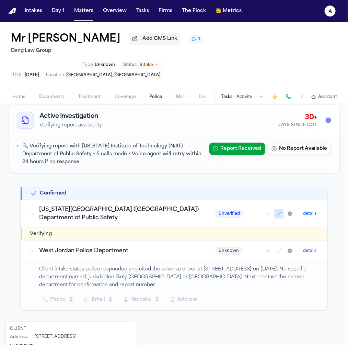
click at [131, 205] on h3 "[US_STATE][GEOGRAPHIC_DATA] ([GEOGRAPHIC_DATA]) Department of Public Safety" at bounding box center [119, 213] width 160 height 16
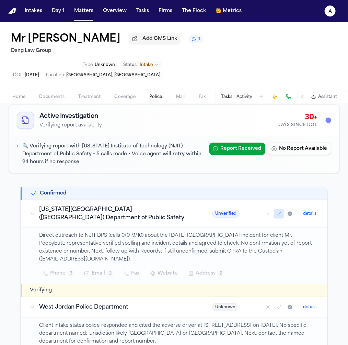
click at [212, 209] on div "Unverified details" at bounding box center [265, 214] width 107 height 10
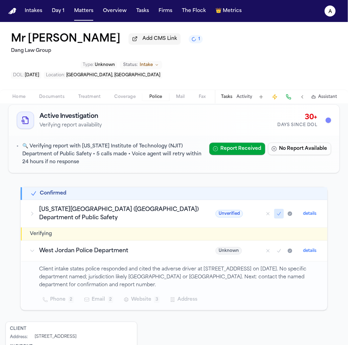
click at [302, 209] on button "details" at bounding box center [309, 213] width 19 height 8
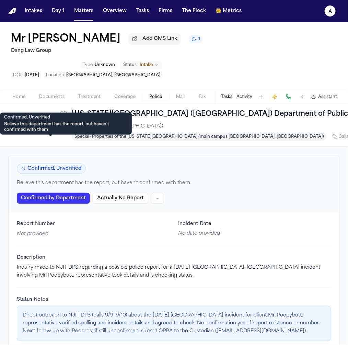
click at [75, 163] on span "Confirmed, Unverified" at bounding box center [51, 168] width 69 height 10
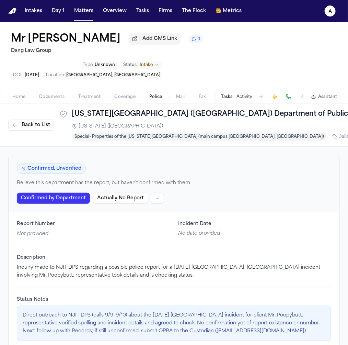
click at [158, 176] on html "Intakes Day 1 Matters Overview Tasks Firms The Flock 👑 Metrics a Mr [PERSON_NAM…" at bounding box center [174, 172] width 348 height 345
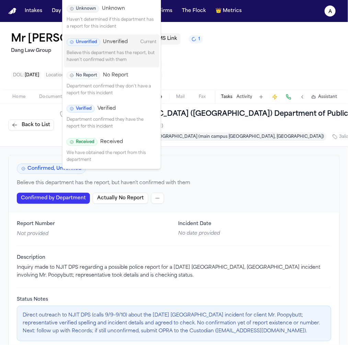
click at [129, 108] on div "Verified Verified" at bounding box center [112, 109] width 90 height 8
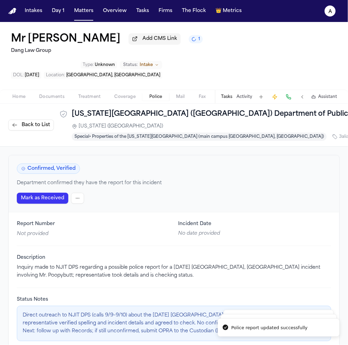
click at [18, 119] on button "Back to List" at bounding box center [31, 124] width 46 height 11
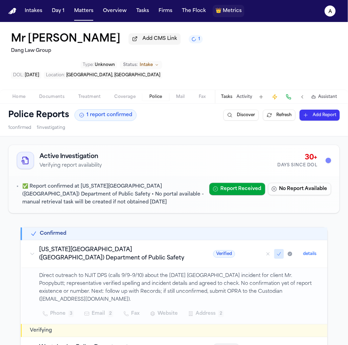
click at [223, 12] on span "Metrics" at bounding box center [232, 11] width 19 height 7
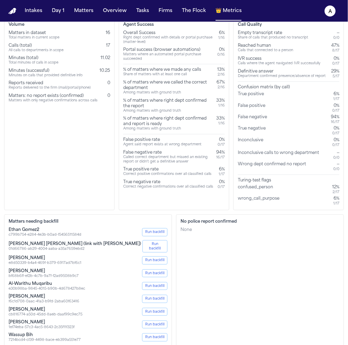
scroll to position [56, 0]
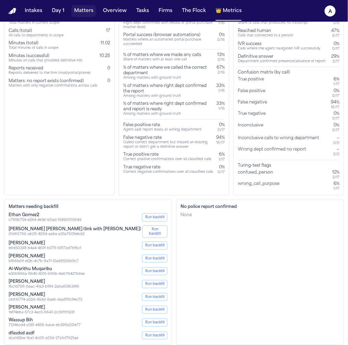
click at [83, 14] on button "Matters" at bounding box center [83, 11] width 25 height 12
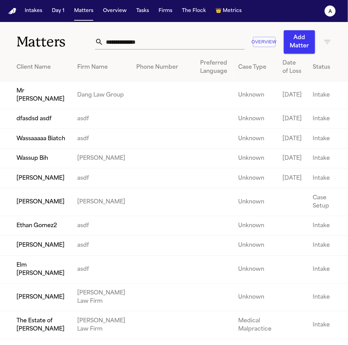
drag, startPoint x: 89, startPoint y: 155, endPoint x: 107, endPoint y: 162, distance: 20.3
click at [107, 148] on td "asdf" at bounding box center [101, 139] width 59 height 20
click at [101, 168] on td "Albert Le" at bounding box center [101, 158] width 59 height 20
click at [93, 168] on td "Albert Le" at bounding box center [101, 158] width 59 height 20
click at [86, 168] on td "Albert Le" at bounding box center [101, 158] width 59 height 20
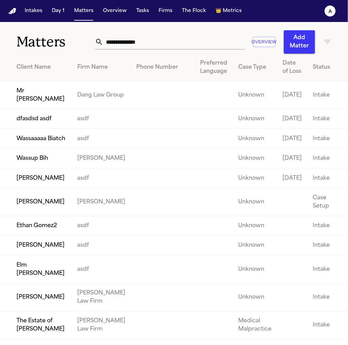
click at [40, 168] on td "Wassup Bih" at bounding box center [36, 158] width 72 height 20
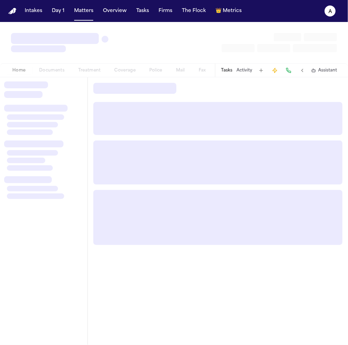
click at [40, 194] on div at bounding box center [35, 195] width 57 height 5
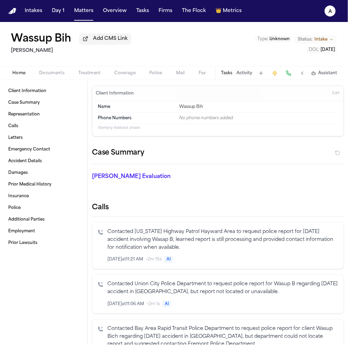
click at [173, 231] on p "Contacted California Highway Patrol Hayward Area to request police report for J…" at bounding box center [222, 239] width 231 height 23
click at [62, 76] on span "Documents" at bounding box center [51, 72] width 25 height 5
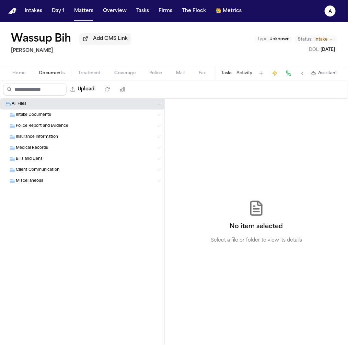
click at [125, 66] on div "Wassup Bih Add CMS Link Albert Le Type : Unknown Status: Intake DOL : 2025-01-01" at bounding box center [174, 44] width 348 height 44
click at [125, 71] on span "Coverage" at bounding box center [125, 72] width 21 height 5
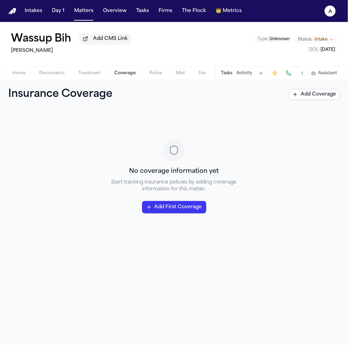
click at [52, 71] on span "Documents" at bounding box center [51, 72] width 25 height 5
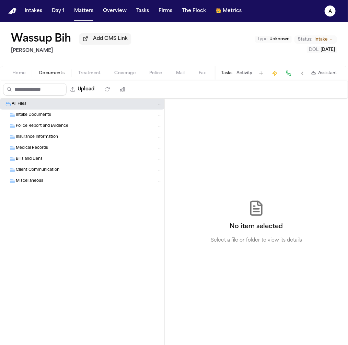
click at [148, 71] on button "Police" at bounding box center [155, 73] width 27 height 8
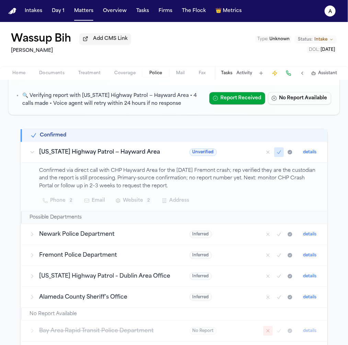
scroll to position [69, 0]
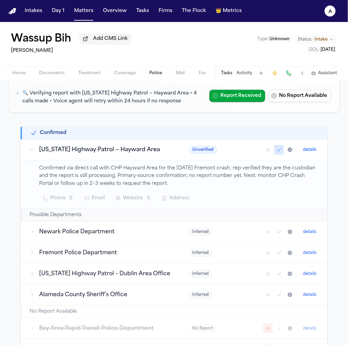
click at [207, 150] on span "Unverified" at bounding box center [202, 150] width 27 height 8
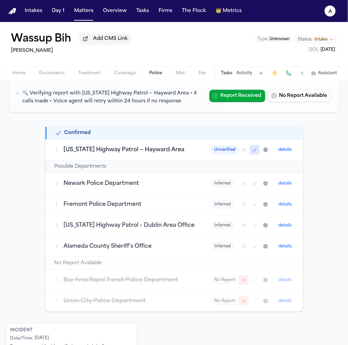
click at [195, 144] on td "California Highway Patrol — Hayward Area" at bounding box center [124, 149] width 157 height 21
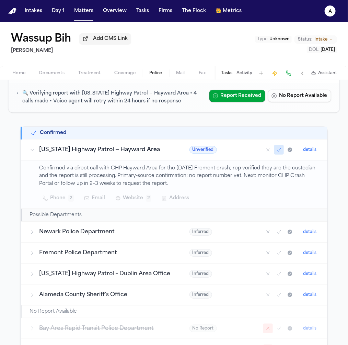
click at [309, 150] on button "details" at bounding box center [309, 150] width 19 height 8
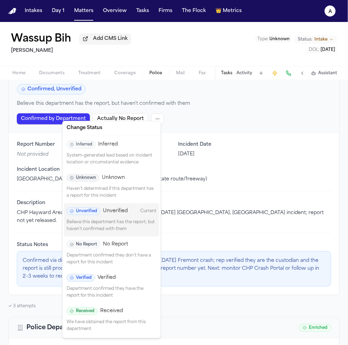
click at [152, 113] on html "Intakes Day 1 Matters Overview Tasks Firms The Flock 👑 Metrics a Wassup Bih Add…" at bounding box center [174, 172] width 348 height 345
click at [127, 278] on div "Verified Verified" at bounding box center [112, 278] width 90 height 8
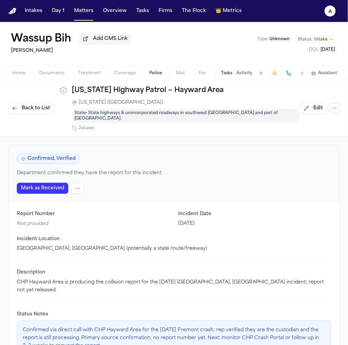
click at [22, 106] on span "Back to List" at bounding box center [36, 108] width 28 height 7
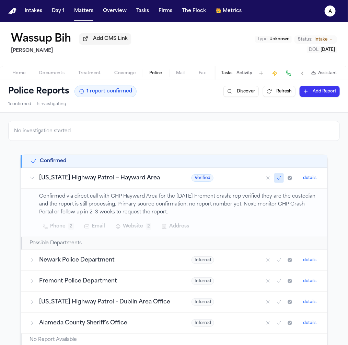
click at [51, 159] on h2 "Confirmed" at bounding box center [53, 161] width 26 height 7
click at [35, 161] on icon at bounding box center [34, 161] width 4 height 4
click at [35, 177] on div "[US_STATE] Highway Patrol — Hayward Area" at bounding box center [103, 178] width 146 height 8
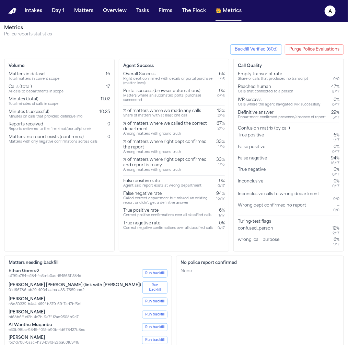
click at [93, 84] on div "Calls (total) All calls to departments in scope 17" at bounding box center [60, 89] width 102 height 10
click at [112, 201] on div "Volume Matters in dataset Total matters in current scope 16 Calls (total) All c…" at bounding box center [59, 155] width 111 height 193
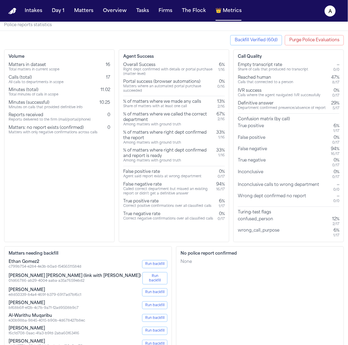
click at [109, 63] on span "16" at bounding box center [108, 65] width 4 height 4
click at [204, 288] on div "No police report confirmed None" at bounding box center [260, 318] width 168 height 145
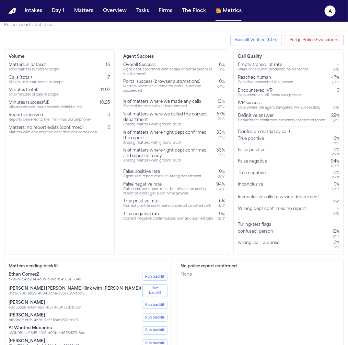
drag, startPoint x: 125, startPoint y: 172, endPoint x: 212, endPoint y: 221, distance: 100.0
click at [212, 221] on div "Agent Success Overall Success Right dept confirmed with details or portal purch…" at bounding box center [174, 151] width 111 height 205
click at [227, 213] on div "Agent Success Overall Success Right dept confirmed with details or portal purch…" at bounding box center [174, 151] width 111 height 205
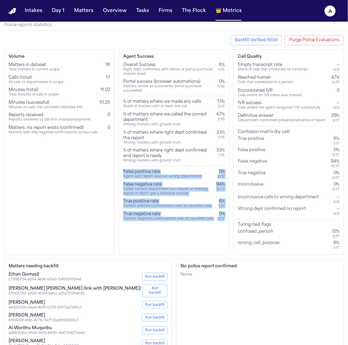
drag, startPoint x: 228, startPoint y: 216, endPoint x: 120, endPoint y: 170, distance: 117.3
click at [120, 170] on div "Agent Success Overall Success Right dept confirmed with details or portal purch…" at bounding box center [174, 151] width 111 height 205
click at [174, 220] on div "Correct negative confirmations over all classified calls" at bounding box center [168, 219] width 90 height 4
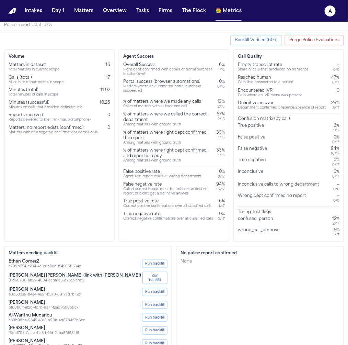
click at [301, 96] on div "Calls where an IVR menu was present" at bounding box center [270, 95] width 64 height 4
click at [295, 141] on div "False positive 0% 0 / 17" at bounding box center [289, 140] width 102 height 10
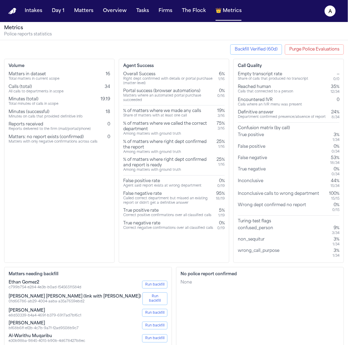
click div "False positive rate Agent said report exists at wrong department 0% 0 / 19"
click div "Agent Success Overall Success Right dept confirmed with details or portal purch…"
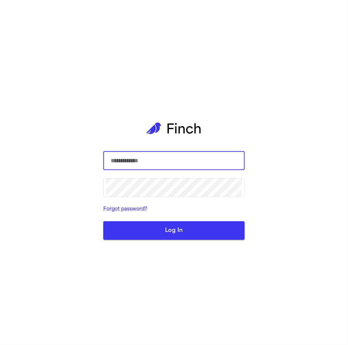
type input "**********"
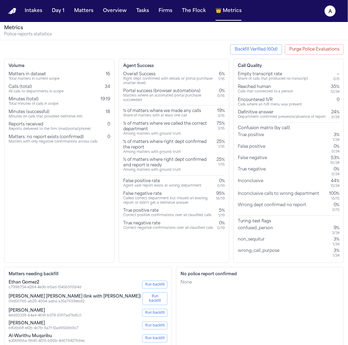
click at [221, 185] on div "0 / 19" at bounding box center [221, 186] width 8 height 4
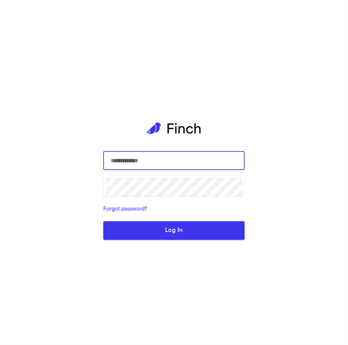
type input "**********"
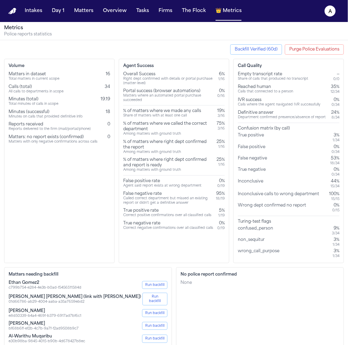
click at [311, 47] on button "Purge Police Evaluations" at bounding box center [314, 49] width 59 height 10
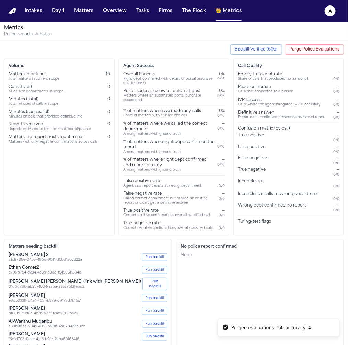
click at [268, 48] on button "Backfill Verified (60d)" at bounding box center [256, 49] width 52 height 10
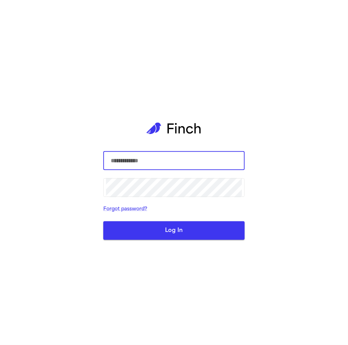
type input "**********"
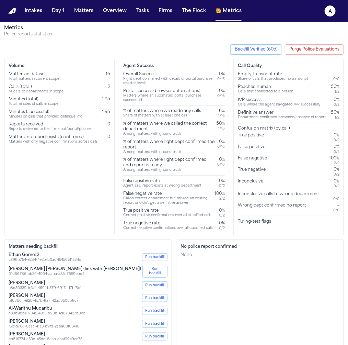
click at [111, 68] on div "Volume Matters in dataset Total matters in current scope 16 Calls (total) All c…" at bounding box center [59, 147] width 111 height 176
click at [100, 88] on div "Calls (total) All calls to departments in scope 2" at bounding box center [60, 89] width 102 height 10
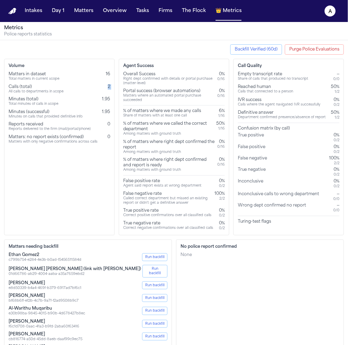
click at [100, 88] on div "Calls (total) All calls to departments in scope 2" at bounding box center [60, 89] width 102 height 10
click at [83, 174] on div "Volume Matters in dataset Total matters in current scope 16 Calls (total) All c…" at bounding box center [59, 147] width 111 height 176
click at [326, 52] on button "Purge Police Evaluations" at bounding box center [314, 49] width 59 height 10
click at [323, 51] on button "Purge Police Evaluations" at bounding box center [314, 49] width 59 height 10
click at [304, 50] on button "Purge Police Evaluations" at bounding box center [314, 49] width 59 height 10
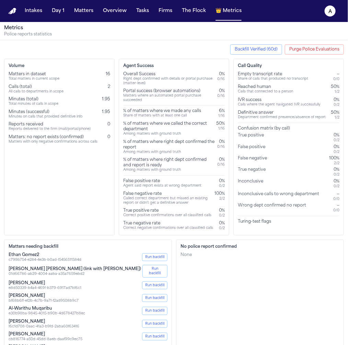
click at [299, 48] on button "Purge Police Evaluations" at bounding box center [314, 49] width 59 height 10
click at [304, 51] on button "Purge Police Evaluations" at bounding box center [314, 49] width 59 height 10
click at [329, 51] on button "Purge Police Evaluations" at bounding box center [314, 49] width 59 height 10
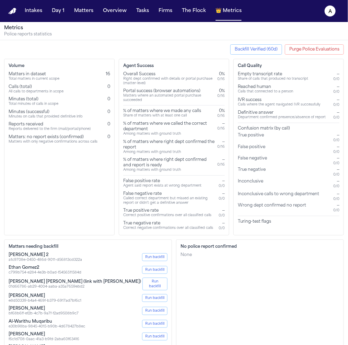
click at [223, 79] on div "0 / 16" at bounding box center [221, 79] width 8 height 4
copy div "16"
click at [249, 228] on div "Call Quality Empty transcript rate Share of calls that produced no transcript —…" at bounding box center [288, 147] width 111 height 176
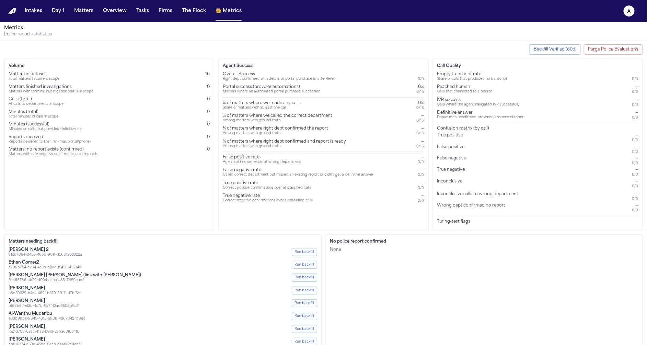
click at [348, 51] on button "Backfill Verified (60d)" at bounding box center [555, 49] width 52 height 10
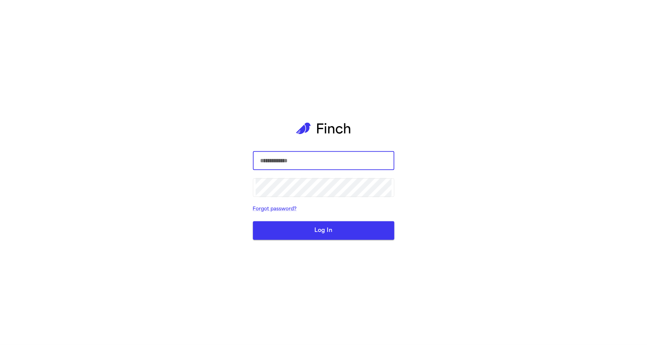
type input "**********"
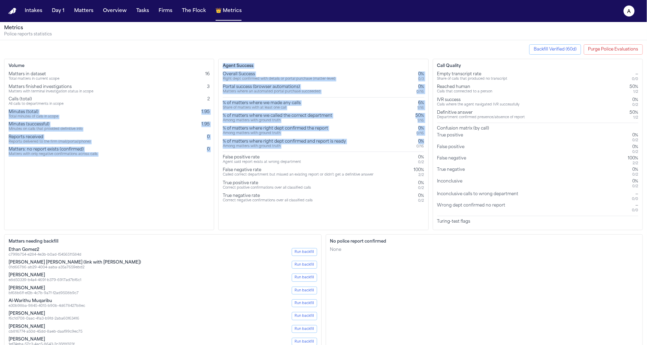
drag, startPoint x: 426, startPoint y: 141, endPoint x: 214, endPoint y: 103, distance: 215.3
click at [214, 103] on div "Volume Matters in dataset Total matters in current scope 16 Matters finished in…" at bounding box center [323, 144] width 639 height 171
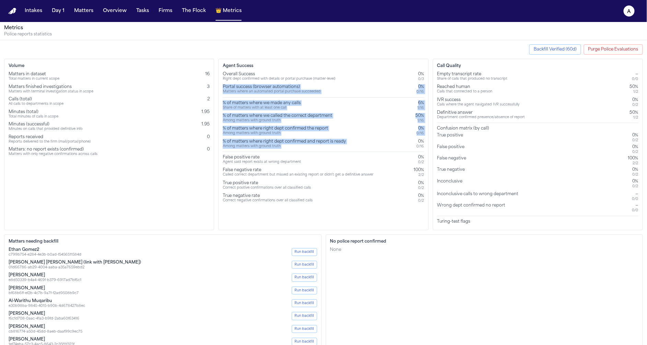
drag, startPoint x: 220, startPoint y: 86, endPoint x: 389, endPoint y: 136, distance: 176.6
click at [389, 136] on div "Agent Success Overall Success Right dept confirmed with details or portal purch…" at bounding box center [323, 144] width 210 height 171
click at [420, 145] on div "0 / 16" at bounding box center [421, 146] width 8 height 4
click at [426, 145] on div "Agent Success Overall Success Right dept confirmed with details or portal purch…" at bounding box center [323, 144] width 210 height 171
click at [276, 106] on div "Share of matters with at least one call" at bounding box center [262, 108] width 78 height 4
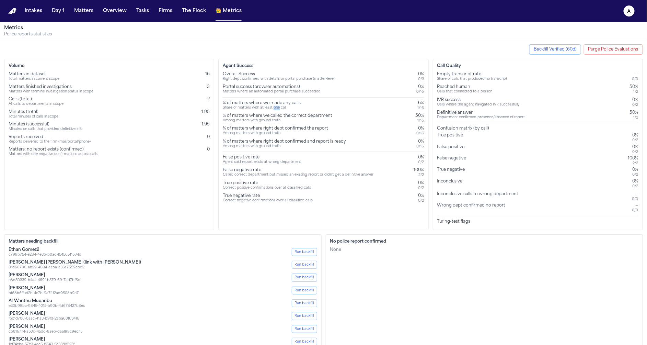
click at [276, 106] on div "Share of matters with at least one call" at bounding box center [262, 108] width 78 height 4
click at [263, 100] on div "% of matters where we made any calls" at bounding box center [262, 102] width 78 height 5
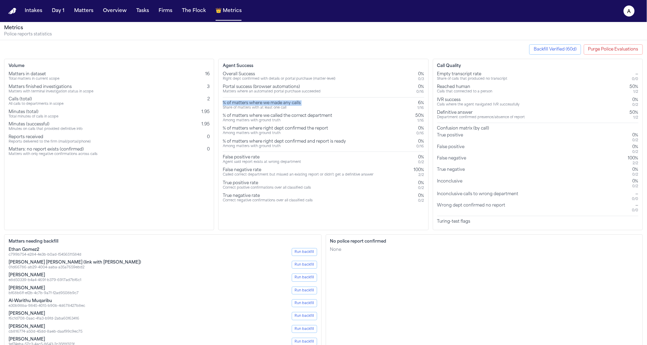
copy div "% of matters where we made any calls"
click at [262, 109] on div "Share of matters with at least one call" at bounding box center [262, 108] width 78 height 4
click at [261, 115] on div "% of matters where we called the correct department" at bounding box center [277, 115] width 109 height 5
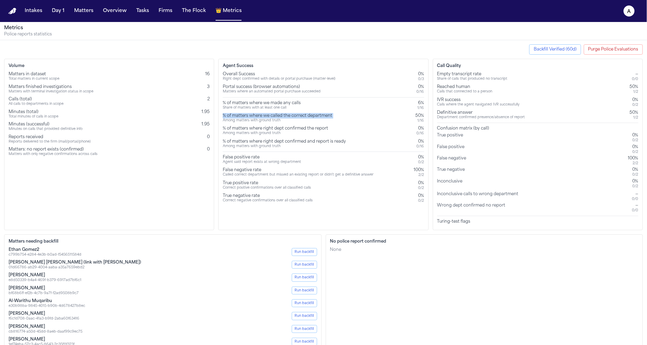
copy div "% of matters where we called the correct department"
click at [340, 74] on div "Overall Success Right dept confirmed with details or portal purchase (matter-le…" at bounding box center [323, 76] width 201 height 10
click at [247, 90] on div "Matters where an automated portal purchase succeeded" at bounding box center [272, 92] width 98 height 4
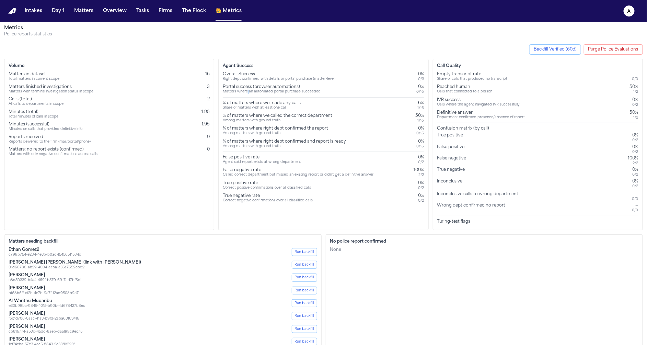
click at [247, 90] on div "Matters where an automated portal purchase succeeded" at bounding box center [272, 92] width 98 height 4
click at [352, 89] on div "Portal success (browser automations) Matters where an automated portal purchase…" at bounding box center [323, 89] width 201 height 10
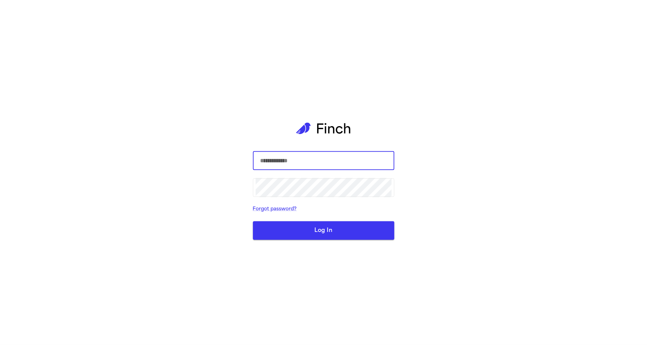
type input "**********"
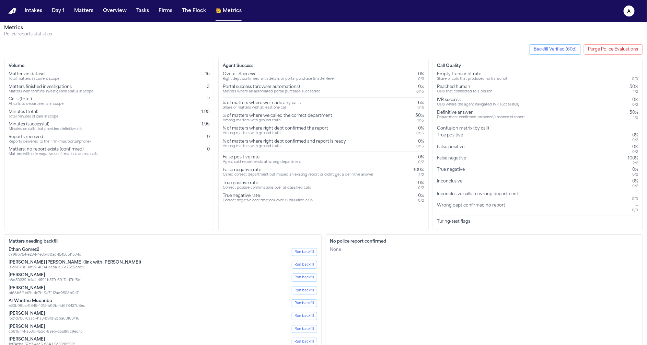
click at [422, 75] on div "0%" at bounding box center [421, 73] width 6 height 5
click at [410, 211] on div "Agent Success Overall Success Right dept confirmed with details or portal purch…" at bounding box center [323, 144] width 210 height 171
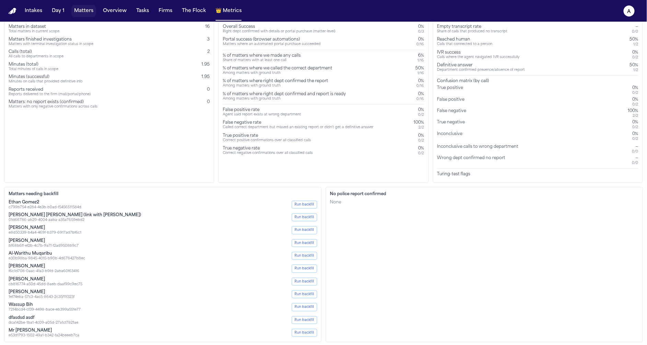
click at [83, 10] on button "Matters" at bounding box center [83, 11] width 25 height 12
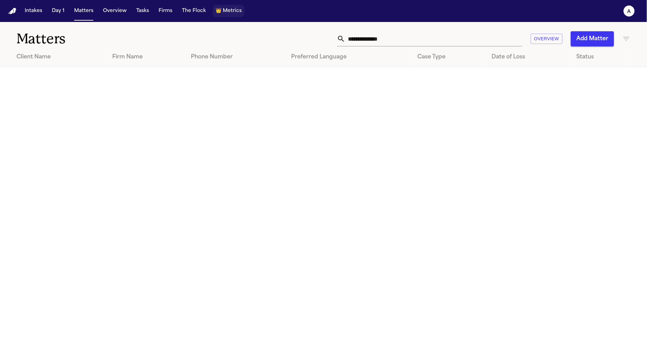
click at [223, 14] on span "Metrics" at bounding box center [232, 11] width 19 height 7
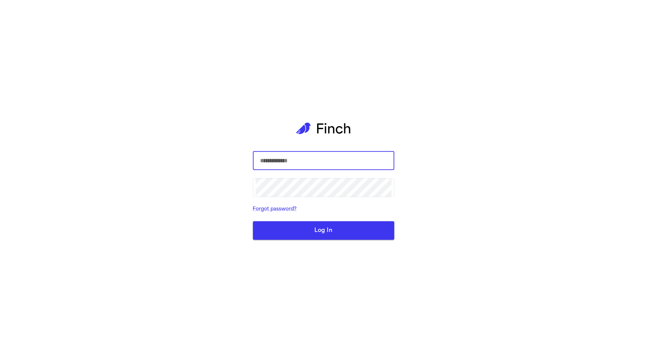
type input "**********"
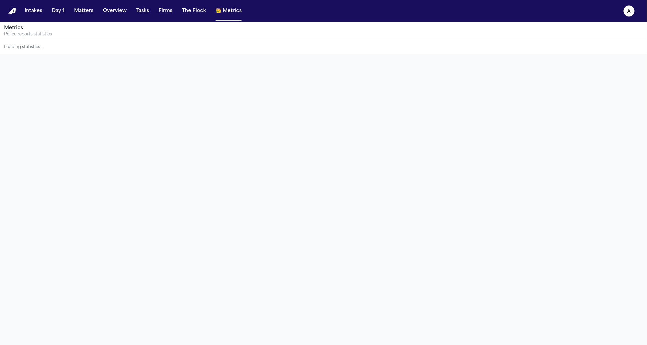
click at [74, 17] on nav "Intakes Day 1 Matters Overview Tasks Firms The Flock 👑 Metrics a" at bounding box center [323, 11] width 647 height 22
click at [83, 11] on button "Matters" at bounding box center [83, 11] width 25 height 12
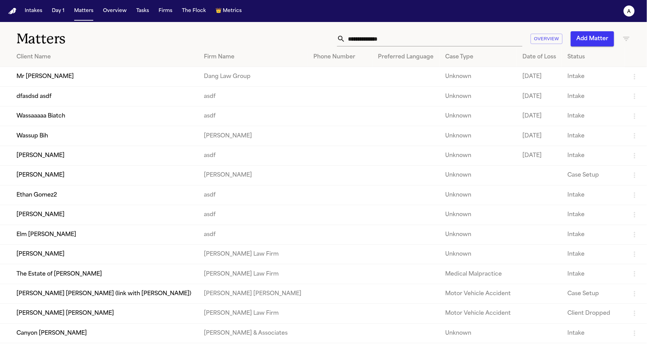
click at [174, 109] on td "Wassaaaaa Biatch" at bounding box center [99, 116] width 198 height 20
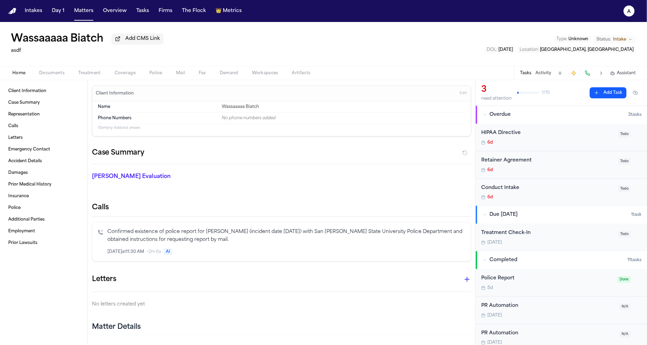
click at [162, 69] on div "Home Documents Treatment Coverage Police Mail Fax Demand Workspaces Artifacts T…" at bounding box center [323, 73] width 647 height 14
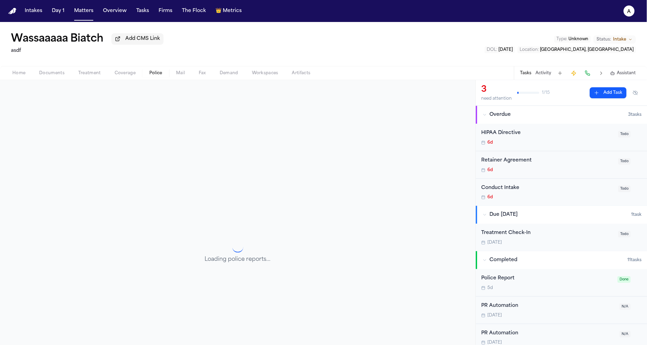
click at [156, 73] on span "Police" at bounding box center [155, 72] width 13 height 5
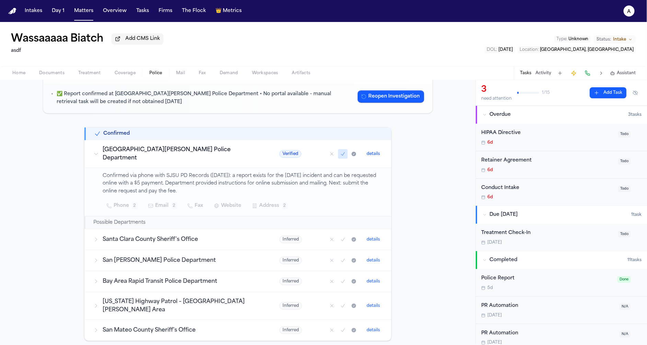
scroll to position [75, 0]
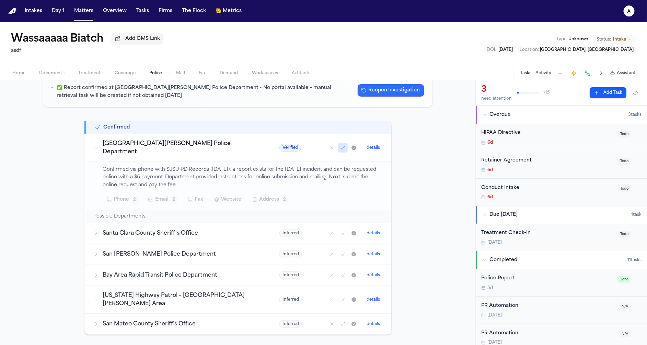
click at [367, 85] on button "Reopen Investigation" at bounding box center [391, 90] width 67 height 12
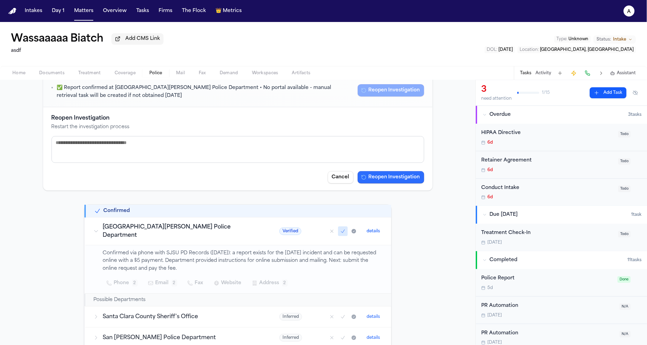
click at [368, 173] on button "Reopen Investigation" at bounding box center [391, 177] width 67 height 12
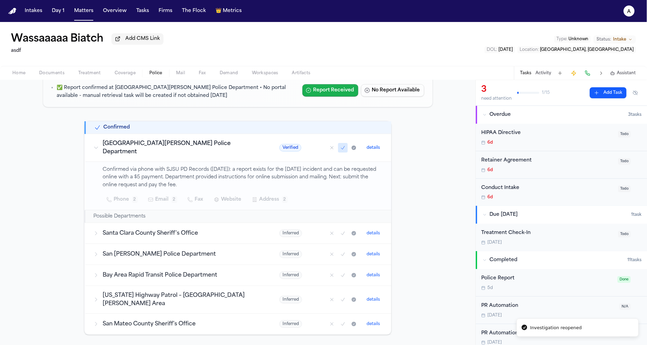
click at [329, 94] on button "Report Received" at bounding box center [330, 90] width 56 height 12
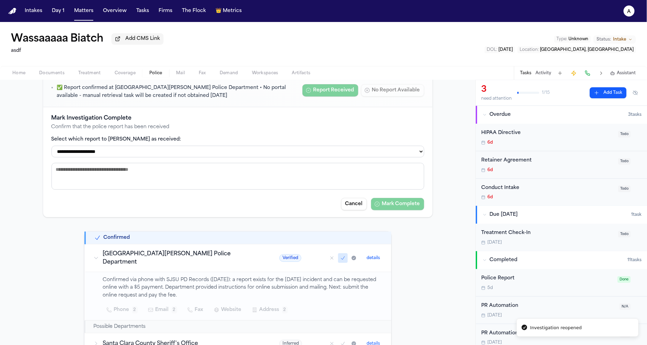
click at [289, 153] on select "**********" at bounding box center [237, 152] width 373 height 12
select select "**********"
click at [51, 146] on select "**********" at bounding box center [237, 152] width 373 height 12
click at [388, 205] on button "Mark Complete" at bounding box center [397, 204] width 53 height 12
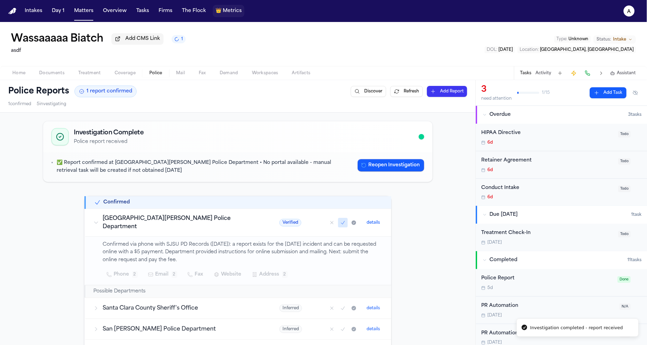
click at [223, 9] on span "Metrics" at bounding box center [232, 11] width 19 height 7
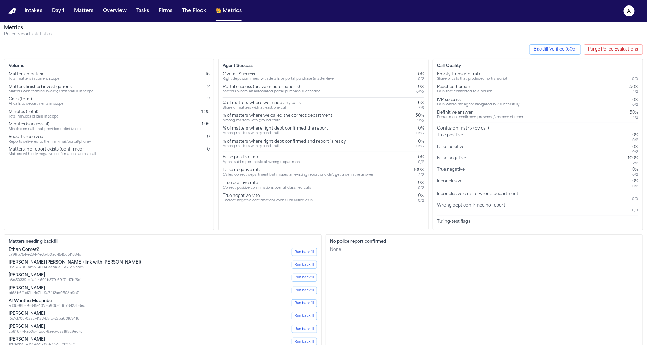
click at [187, 104] on div "Calls (total) All calls to departments in scope 2" at bounding box center [109, 101] width 201 height 10
click at [202, 134] on div "Reports received Reports delivered to the firm (mail/portal/phone) 0" at bounding box center [109, 139] width 201 height 10
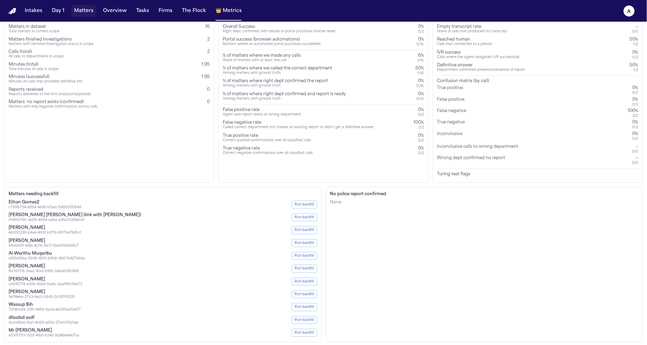
click at [91, 12] on button "Matters" at bounding box center [83, 11] width 25 height 12
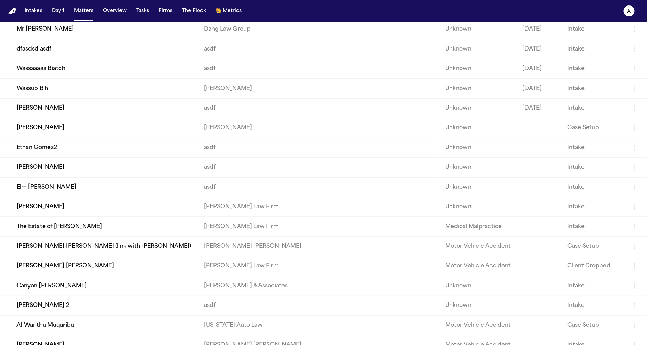
click at [71, 31] on td "Mr Poopybutt" at bounding box center [99, 30] width 198 height 20
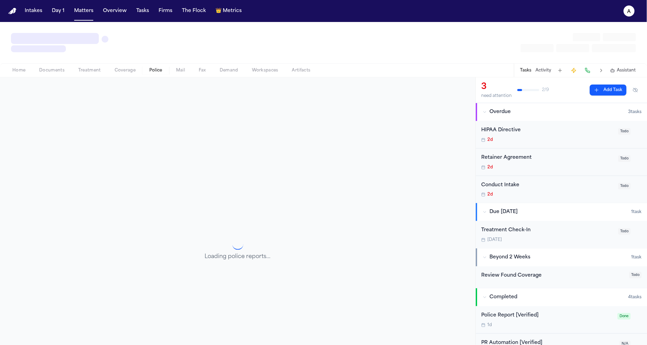
click at [158, 68] on span "Police" at bounding box center [155, 70] width 13 height 5
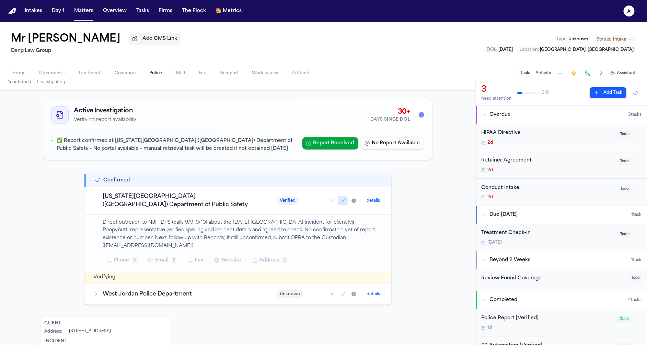
scroll to position [32, 0]
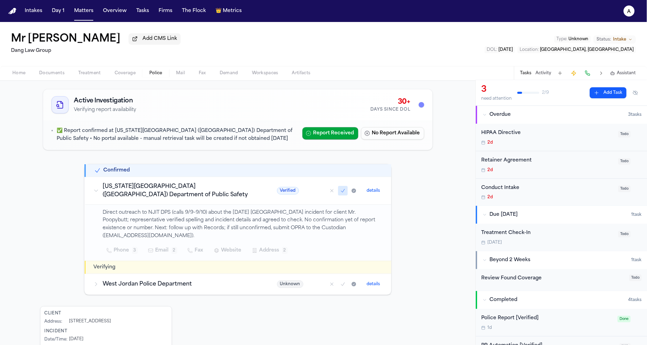
click at [277, 193] on span "Verified" at bounding box center [288, 191] width 22 height 8
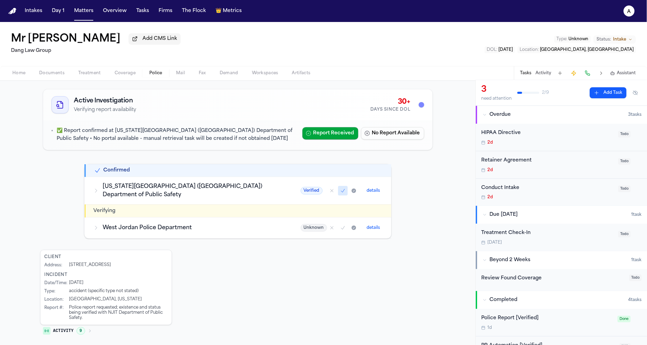
click at [242, 194] on h3 "New Jersey Institute of Technology (NJIT) Department of Public Safety" at bounding box center [193, 190] width 181 height 16
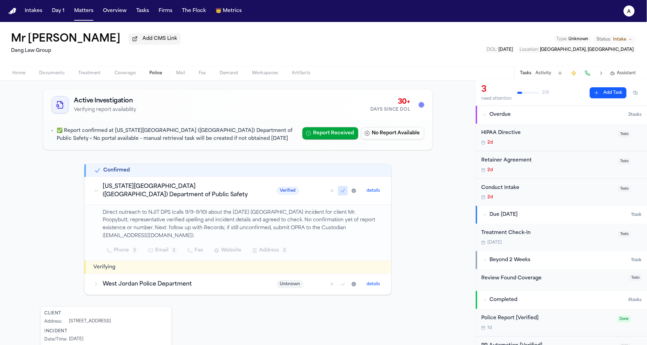
click at [373, 187] on button "details" at bounding box center [373, 190] width 19 height 8
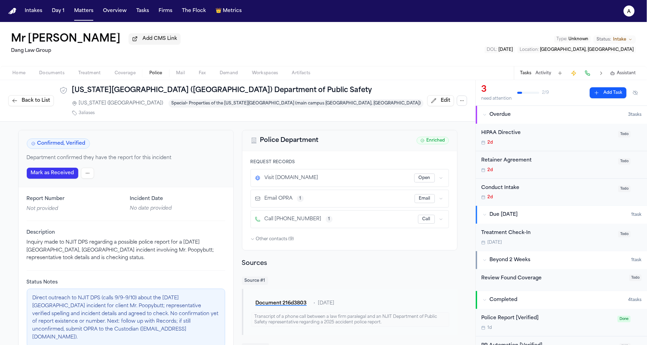
click at [66, 167] on button "Mark as Received" at bounding box center [52, 172] width 51 height 11
click at [80, 164] on html "Police report updated successfully Police reports refreshed and orchestration t…" at bounding box center [323, 172] width 647 height 345
click at [86, 164] on html "Police report updated successfully Police reports refreshed and orchestration t…" at bounding box center [323, 172] width 647 height 345
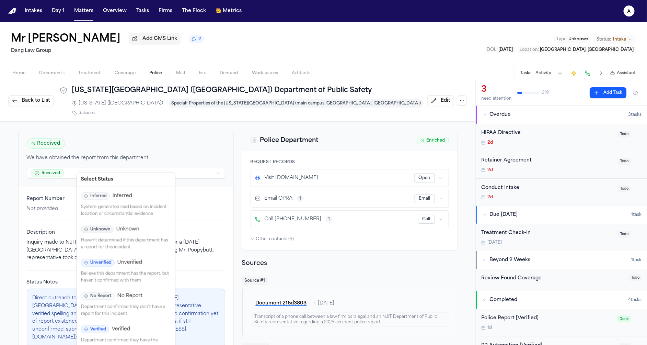
click at [173, 263] on div "Unverified Unverified Believe this department has the report, but haven't confi…" at bounding box center [125, 271] width 95 height 33
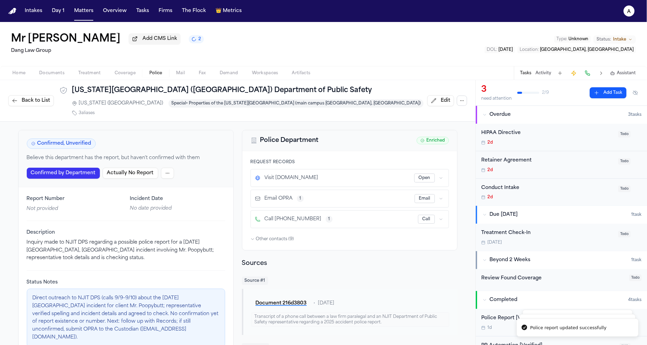
scroll to position [14, 0]
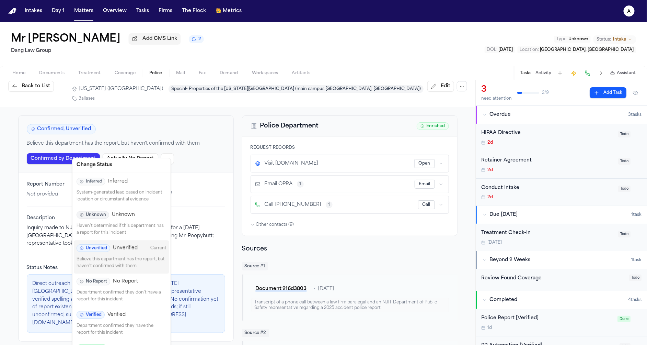
click at [163, 152] on html "Intakes Day 1 Matters Overview Tasks Firms The Flock 👑 Metrics a Mr Poopybutt A…" at bounding box center [323, 172] width 647 height 345
click at [39, 264] on html "Intakes Day 1 Matters Overview Tasks Firms The Flock 👑 Metrics a Mr Poopybutt A…" at bounding box center [323, 172] width 647 height 345
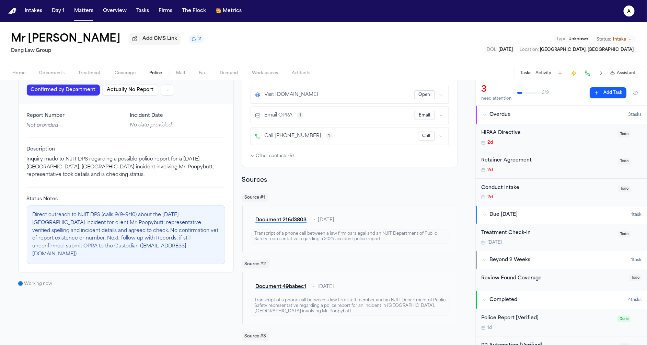
scroll to position [86, 0]
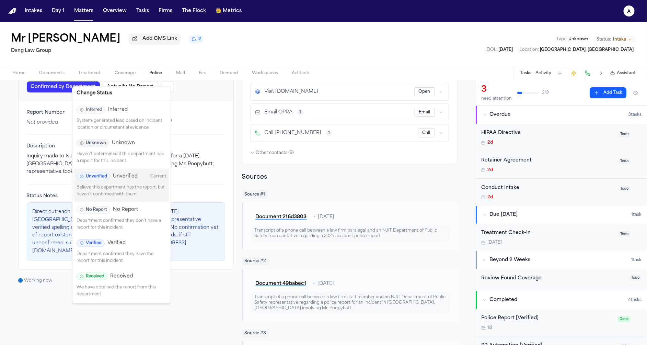
click at [165, 82] on html "Intakes Day 1 Matters Overview Tasks Firms The Flock 👑 Metrics a Mr Poopybutt A…" at bounding box center [323, 172] width 647 height 345
click at [116, 241] on span "Verified" at bounding box center [116, 243] width 18 height 7
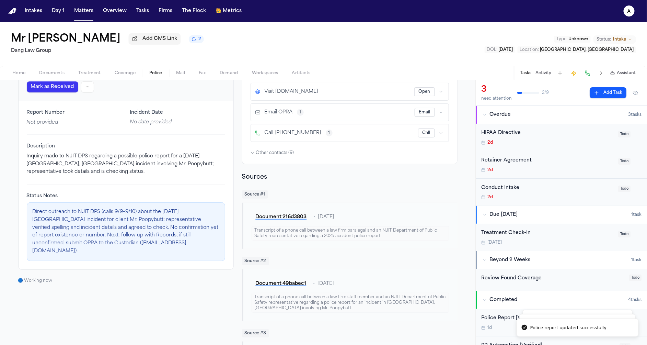
scroll to position [0, 0]
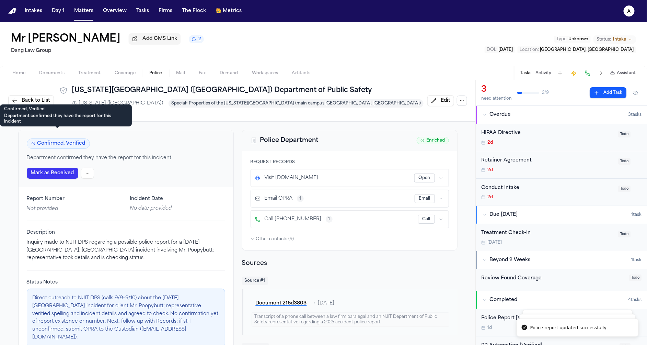
click at [62, 139] on span "Confirmed, Verified" at bounding box center [58, 143] width 63 height 10
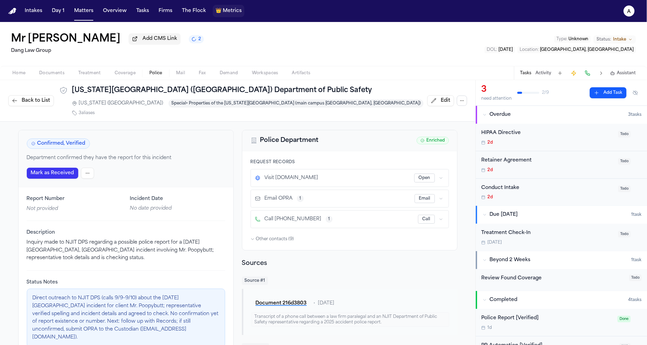
click at [226, 14] on span "Metrics" at bounding box center [232, 11] width 19 height 7
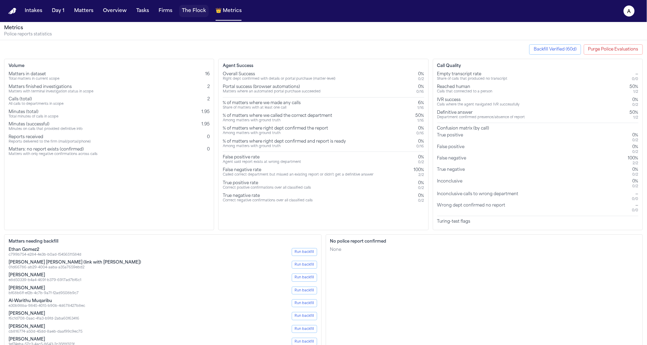
click at [195, 11] on button "The Flock" at bounding box center [194, 11] width 30 height 12
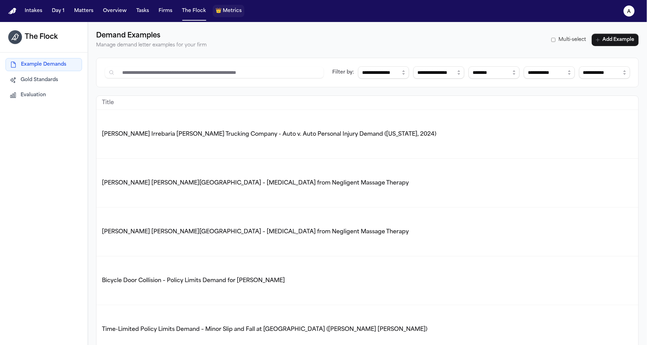
click at [230, 12] on span "Metrics" at bounding box center [232, 11] width 19 height 7
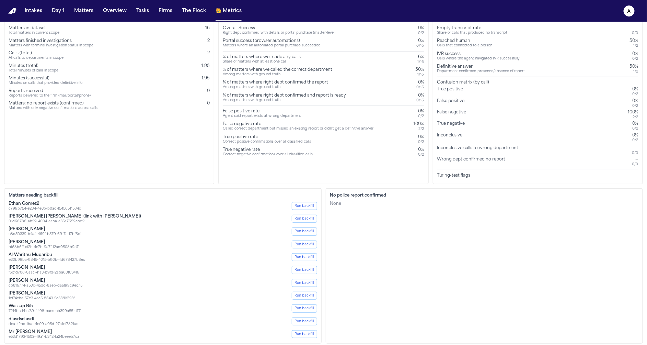
scroll to position [47, 0]
click at [192, 12] on button "The Flock" at bounding box center [194, 11] width 30 height 12
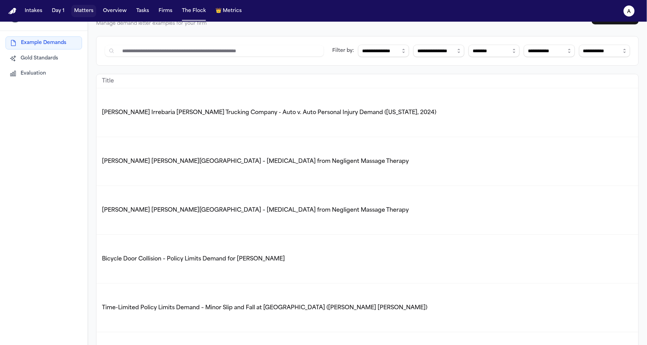
click at [89, 9] on button "Matters" at bounding box center [83, 11] width 25 height 12
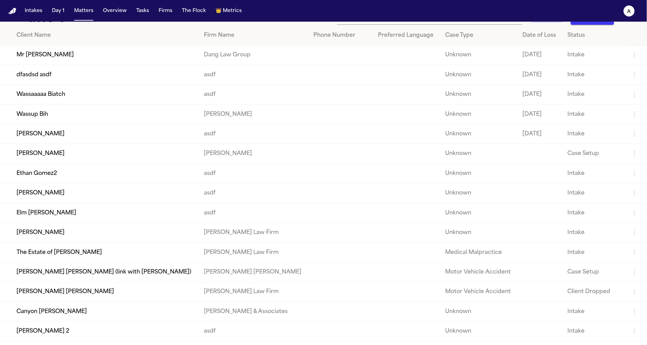
click at [66, 98] on td "Wassaaaaa Biatch" at bounding box center [99, 94] width 198 height 20
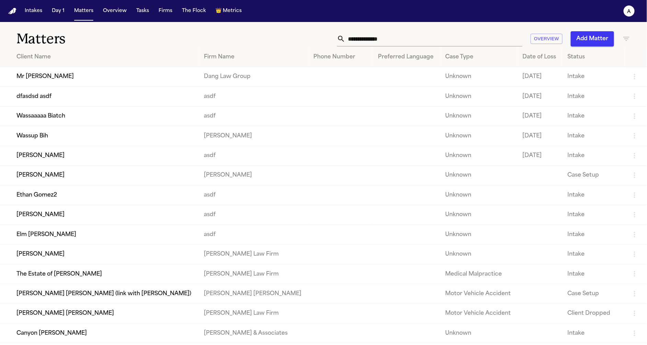
click at [71, 144] on td "Wassup Bih" at bounding box center [99, 136] width 198 height 20
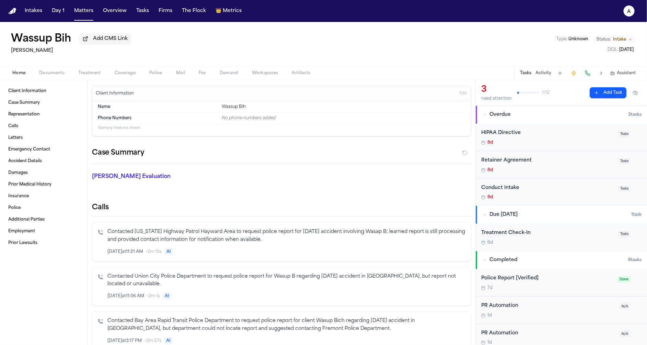
click at [166, 73] on button "Police" at bounding box center [155, 73] width 27 height 8
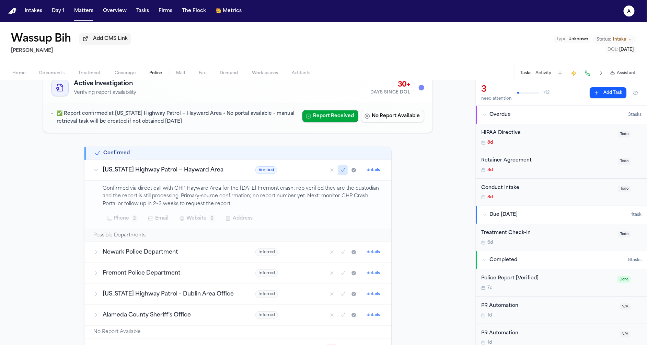
scroll to position [13, 0]
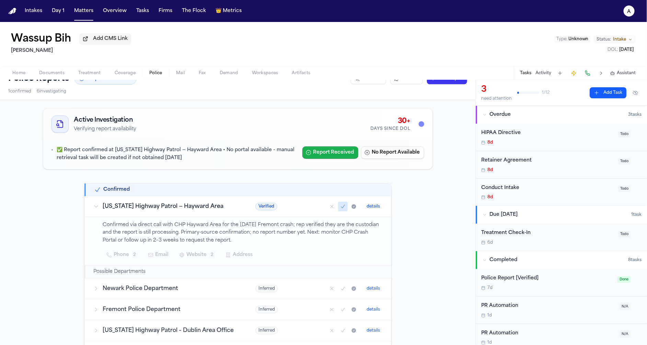
click at [341, 156] on button "Report Received" at bounding box center [330, 152] width 56 height 12
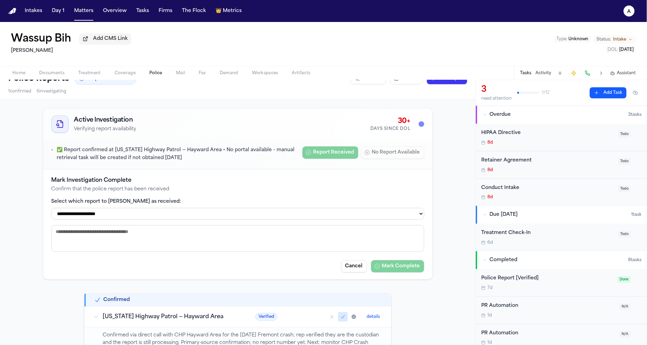
click at [194, 215] on select "**********" at bounding box center [237, 214] width 373 height 12
click at [95, 216] on select "**********" at bounding box center [237, 214] width 373 height 12
click at [51, 208] on select "**********" at bounding box center [237, 214] width 373 height 12
click at [165, 219] on select "**********" at bounding box center [237, 214] width 373 height 12
select select "**********"
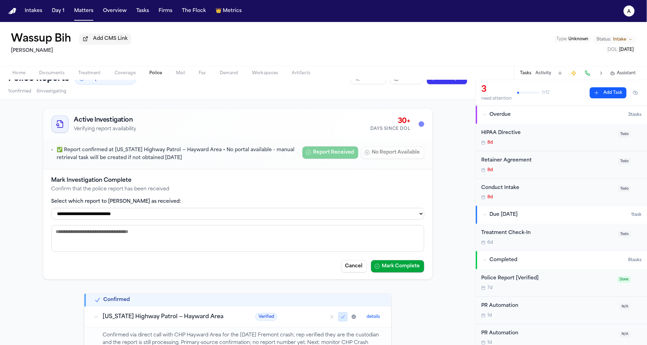
click at [51, 208] on select "**********" at bounding box center [237, 214] width 373 height 12
click at [377, 266] on icon "button" at bounding box center [376, 265] width 5 height 5
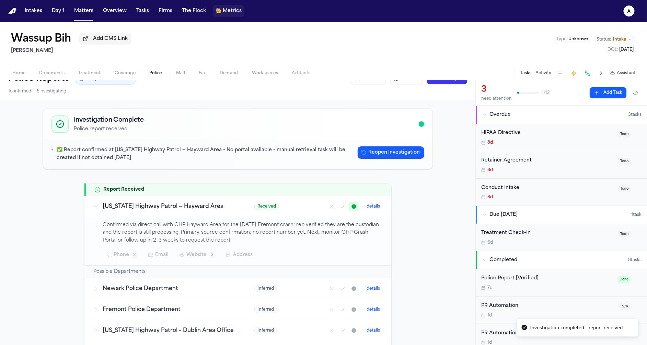
click at [223, 10] on span "Metrics" at bounding box center [232, 11] width 19 height 7
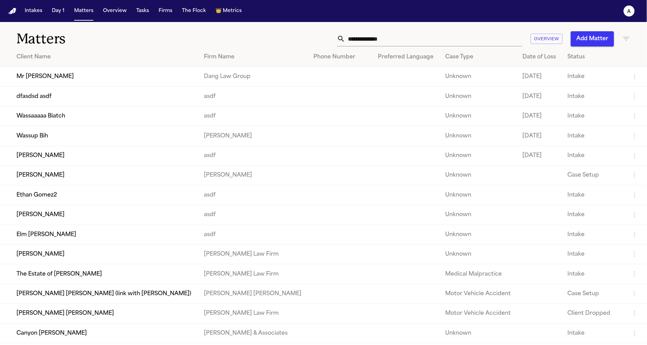
click at [269, 72] on td "Dang Law Group" at bounding box center [252, 77] width 109 height 20
click at [232, 82] on td "Dang Law Group" at bounding box center [252, 77] width 109 height 20
click at [98, 73] on td "Mr [PERSON_NAME]" at bounding box center [99, 77] width 198 height 20
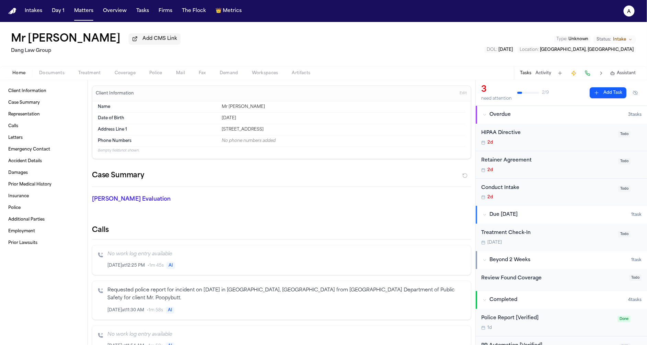
click at [156, 79] on div "Home Documents Treatment Coverage Police Mail Fax Demand Workspaces Artifacts T…" at bounding box center [323, 73] width 647 height 14
click at [156, 73] on span "Police" at bounding box center [155, 72] width 13 height 5
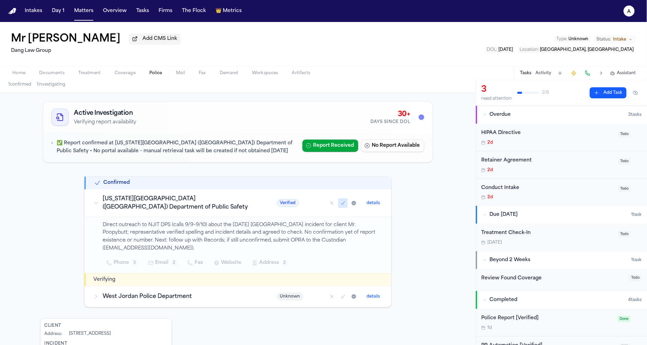
scroll to position [21, 0]
click at [216, 14] on span "👑" at bounding box center [219, 11] width 6 height 7
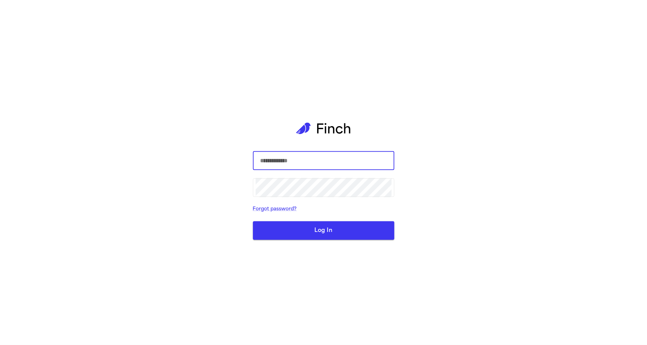
type input "**********"
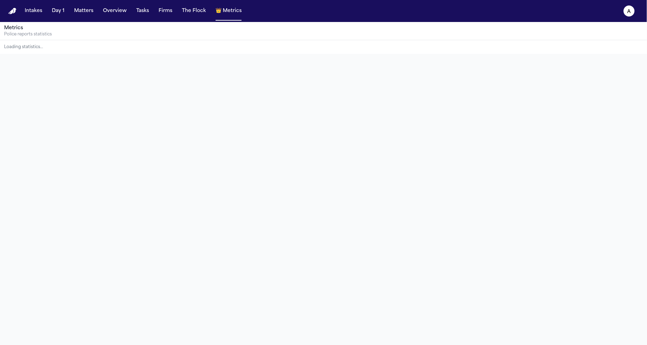
click at [186, 20] on nav "Intakes Day 1 Matters Overview Tasks Firms The Flock 👑 Metrics a" at bounding box center [323, 11] width 647 height 22
click at [191, 15] on button "The Flock" at bounding box center [194, 11] width 30 height 12
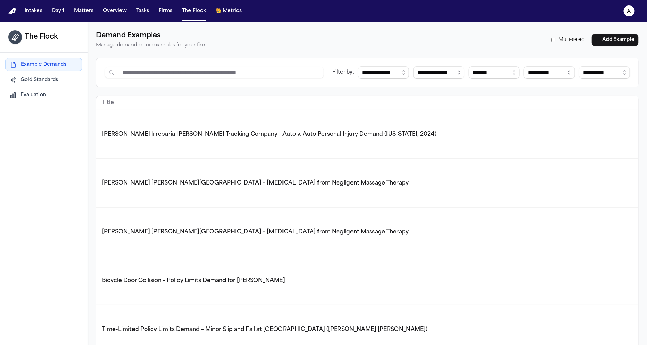
click at [240, 15] on span "👑 Metrics" at bounding box center [229, 11] width 32 height 12
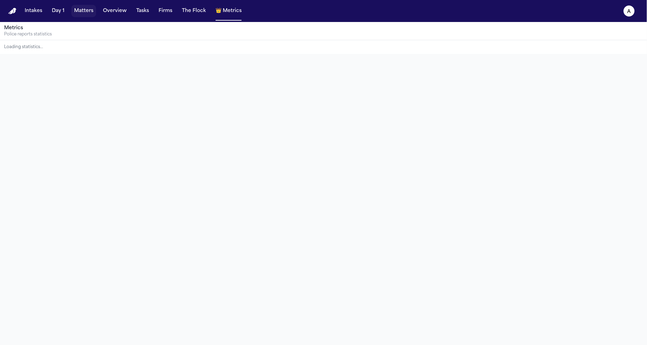
click at [84, 10] on button "Matters" at bounding box center [83, 11] width 25 height 12
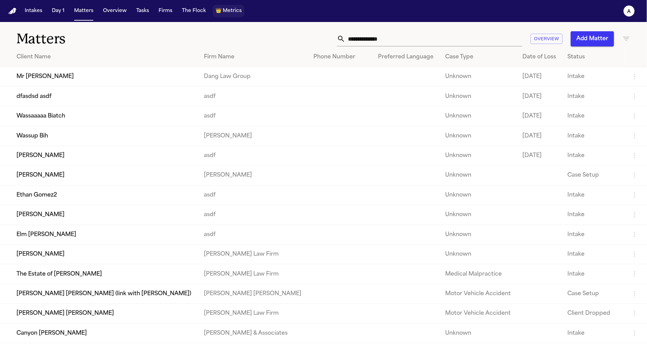
click at [216, 16] on button "👑 Metrics" at bounding box center [229, 11] width 32 height 12
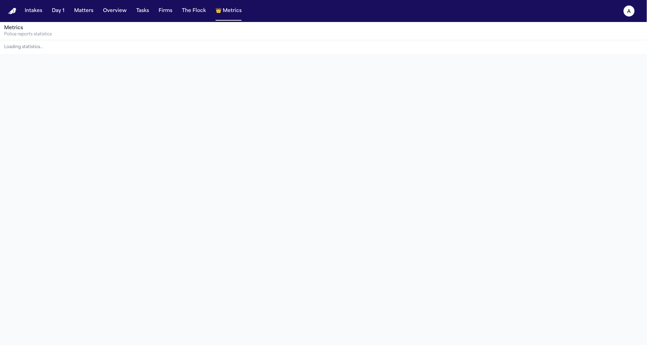
click at [216, 61] on div "Metrics Police reports statistics Loading statistics…" at bounding box center [323, 194] width 647 height 345
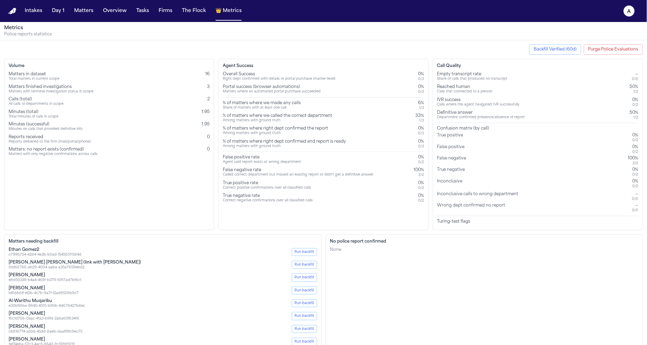
click at [294, 123] on div "Overall Success Right dept confirmed with details or portal purchase (matter-le…" at bounding box center [323, 136] width 201 height 131
click at [294, 119] on div "Among matters with ground truth" at bounding box center [277, 120] width 109 height 4
click at [295, 133] on div "Among matters with ground truth" at bounding box center [275, 133] width 105 height 4
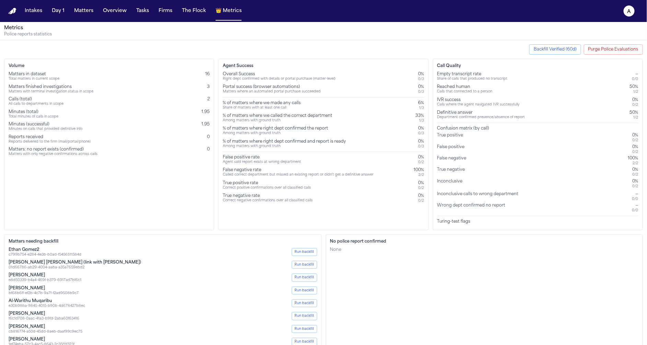
click at [295, 133] on div "Among matters with ground truth" at bounding box center [275, 133] width 105 height 4
click at [295, 178] on div "Overall Success Right dept confirmed with details or portal purchase (matter-le…" at bounding box center [323, 136] width 201 height 131
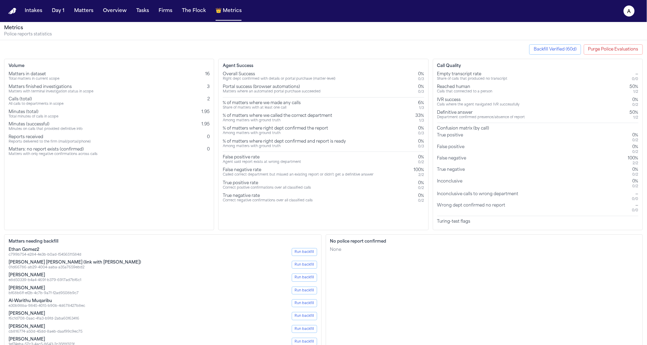
click at [295, 198] on div "Correct negative confirmations over all classified calls" at bounding box center [268, 200] width 90 height 4
click at [293, 168] on div "False negative rate" at bounding box center [298, 169] width 151 height 5
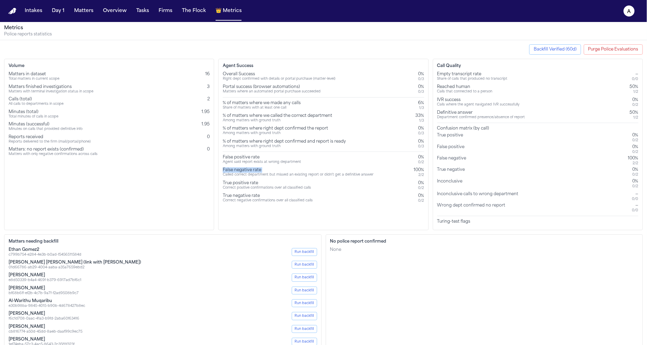
click at [293, 168] on div "False negative rate" at bounding box center [298, 169] width 151 height 5
click at [506, 181] on div "Inconclusive 0% 0 / 2" at bounding box center [537, 183] width 201 height 10
click at [448, 69] on div "Call Quality Empty transcript rate Share of calls that produced no transcript —…" at bounding box center [538, 144] width 210 height 171
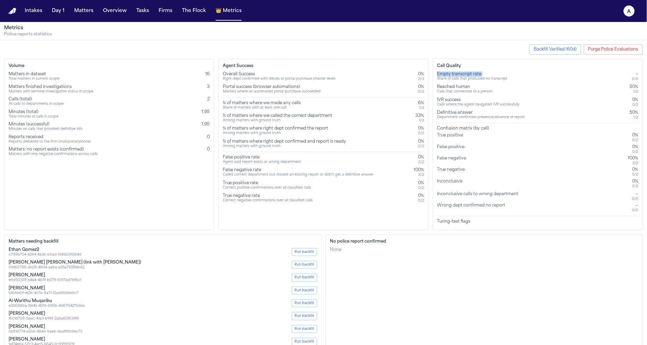
click at [448, 69] on div "Call Quality Empty transcript rate Share of calls that produced no transcript —…" at bounding box center [538, 144] width 210 height 171
click at [454, 149] on div "False positive" at bounding box center [452, 149] width 30 height 10
click at [427, 192] on div "Agent Success Overall Success Right dept confirmed with details or portal purch…" at bounding box center [323, 144] width 210 height 171
click at [426, 200] on div "Agent Success Overall Success Right dept confirmed with details or portal purch…" at bounding box center [323, 144] width 210 height 171
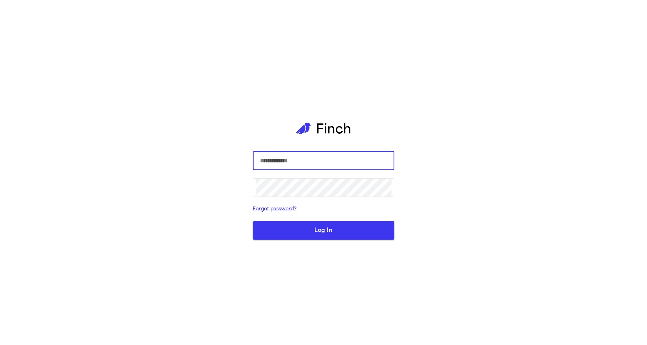
type input "**********"
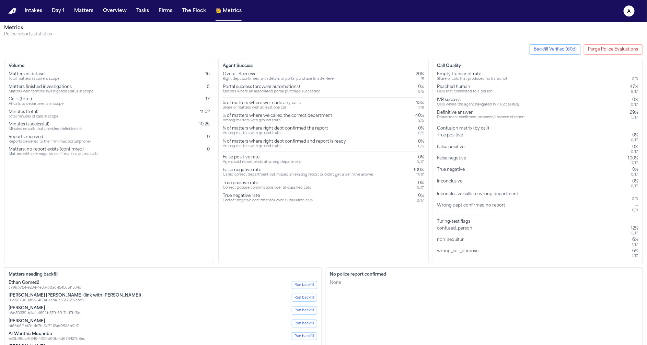
click at [381, 82] on div "Overall Success Right dept confirmed with details or portal purchase (matter-le…" at bounding box center [323, 136] width 201 height 131
click at [378, 95] on div "Overall Success Right dept confirmed with details or portal purchase (matter-le…" at bounding box center [323, 136] width 201 height 131
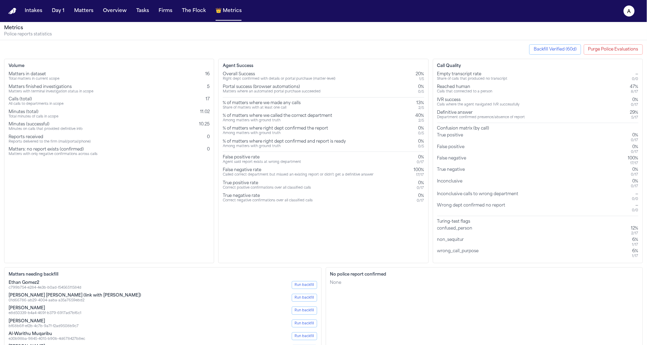
click at [385, 88] on div "Portal success (browser automations) Matters where an automated portal purchase…" at bounding box center [323, 89] width 201 height 10
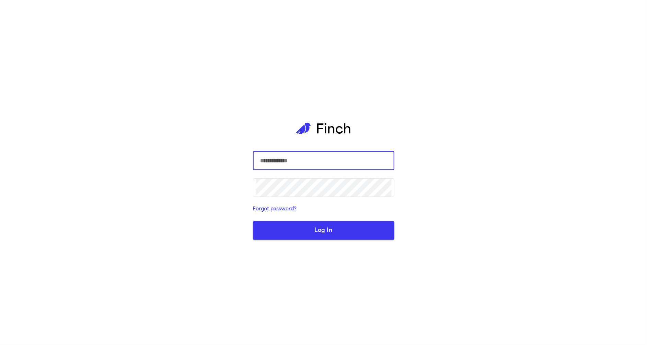
type input "**********"
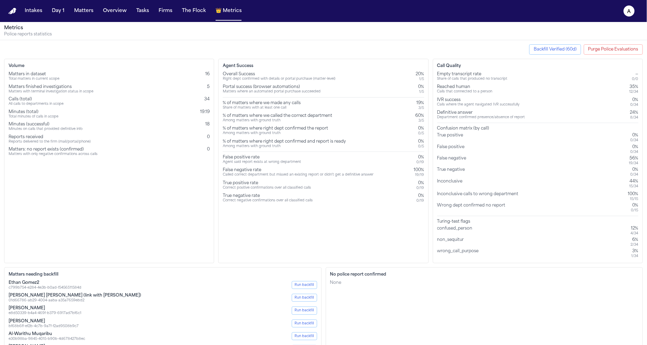
click at [479, 96] on div "Empty transcript rate Share of calls that produced no transcript — 0 / 0 Reache…" at bounding box center [537, 164] width 201 height 187
click at [479, 97] on div "IVR success" at bounding box center [478, 99] width 82 height 5
click at [481, 110] on div "Definitive answer" at bounding box center [481, 112] width 88 height 5
click at [482, 107] on div "Empty transcript rate Share of calls that produced no transcript — 0 / 0 Reache…" at bounding box center [537, 164] width 201 height 187
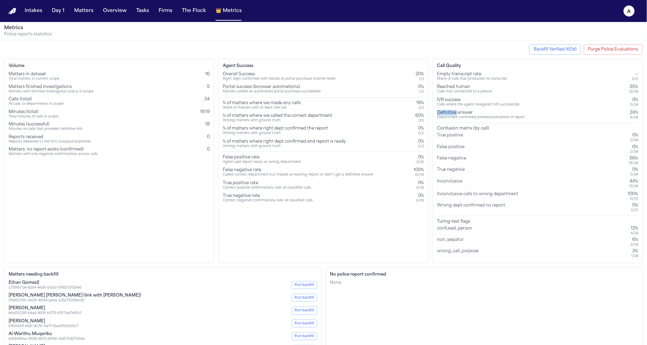
click at [482, 107] on div "Empty transcript rate Share of calls that produced no transcript — 0 / 0 Reache…" at bounding box center [537, 164] width 201 height 187
click at [482, 104] on div "Calls where the agent navigated IVR successfully" at bounding box center [478, 105] width 82 height 4
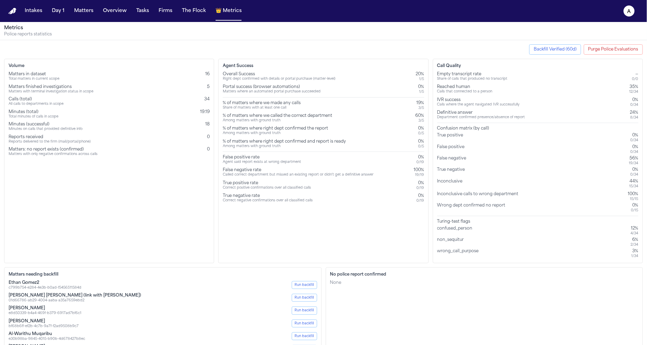
click at [465, 163] on div "False negative" at bounding box center [453, 160] width 32 height 10
click at [421, 173] on div "19 / 19" at bounding box center [419, 175] width 10 height 4
click at [420, 218] on div "Agent Success Overall Success Right dept confirmed with details or portal purch…" at bounding box center [323, 161] width 210 height 204
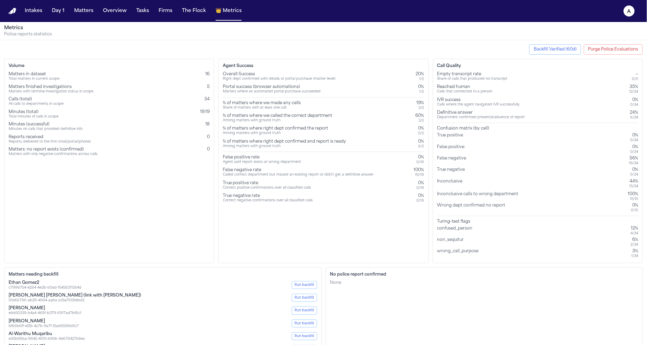
click at [422, 200] on div "0 / 19" at bounding box center [421, 200] width 8 height 4
click at [412, 199] on div "True negative rate Correct negative confirmations over all classified calls 0% …" at bounding box center [323, 198] width 201 height 10
click at [422, 201] on div "0 / 19" at bounding box center [421, 200] width 8 height 4
click at [303, 195] on div "True negative rate" at bounding box center [268, 195] width 90 height 5
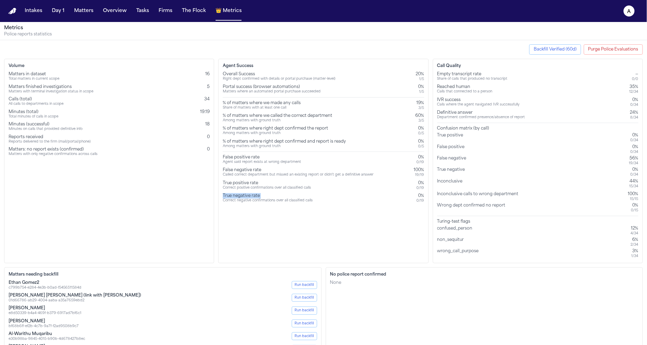
click at [303, 195] on div "True negative rate" at bounding box center [268, 195] width 90 height 5
click at [237, 156] on div "False positive rate" at bounding box center [262, 156] width 78 height 5
copy div "False positive rate"
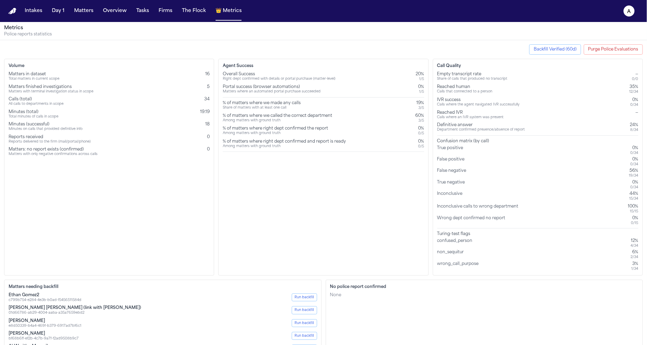
click at [462, 195] on div "Inconclusive" at bounding box center [451, 196] width 28 height 10
click at [462, 210] on div "Inconclusive calls to wrong department" at bounding box center [479, 209] width 84 height 10
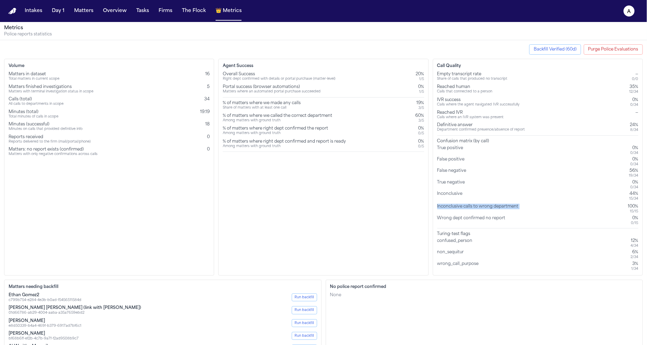
click at [462, 210] on div "Inconclusive calls to wrong department" at bounding box center [479, 209] width 84 height 10
click at [462, 219] on div "Wrong dept confirmed no report" at bounding box center [472, 220] width 71 height 10
click at [463, 208] on div "Inconclusive calls to wrong department" at bounding box center [479, 209] width 84 height 10
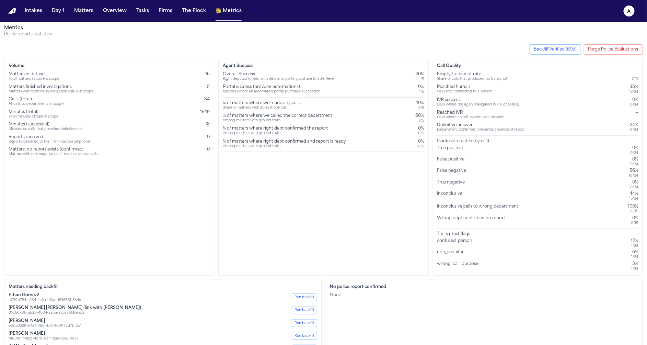
click at [463, 208] on div "Inconclusive calls to wrong department" at bounding box center [479, 209] width 84 height 10
click at [463, 221] on div "Wrong dept confirmed no report" at bounding box center [472, 220] width 71 height 10
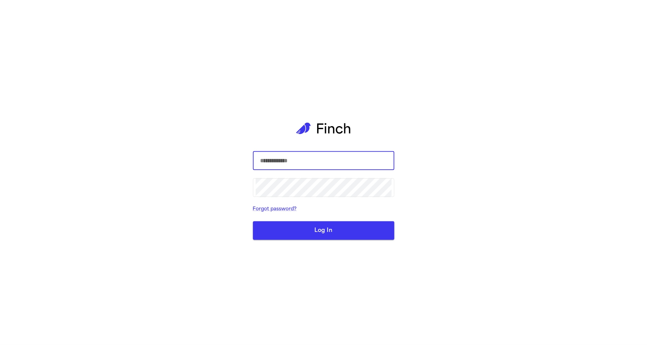
type input "**********"
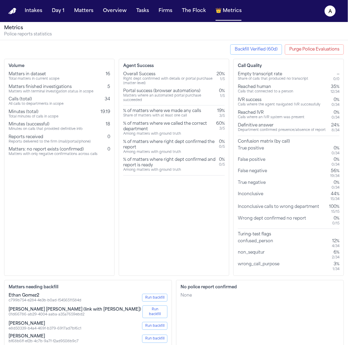
click at [138, 72] on div "Overall Success" at bounding box center [168, 73] width 91 height 5
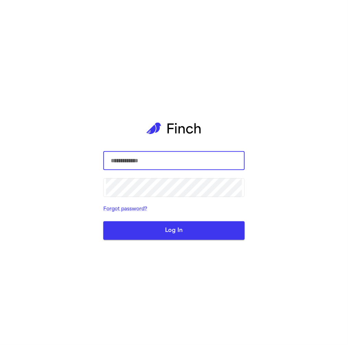
type input "**********"
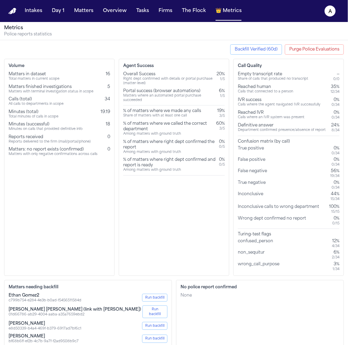
click at [207, 122] on div "% of matters where we called the correct department" at bounding box center [168, 126] width 90 height 11
click at [207, 188] on div "Agent Success Overall Success Right dept confirmed with details or portal purch…" at bounding box center [174, 167] width 111 height 217
click at [176, 109] on div "% of matters where we made any calls" at bounding box center [162, 110] width 78 height 5
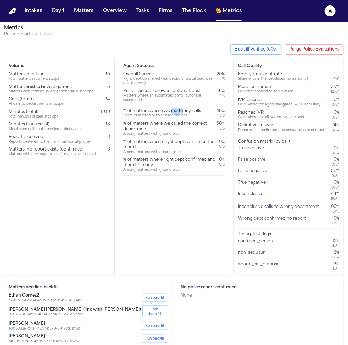
click at [176, 109] on div "% of matters where we made any calls" at bounding box center [162, 110] width 78 height 5
copy div "% of matters where we made any calls"
click at [228, 115] on div "Agent Success Overall Success Right dept confirmed with details or portal purch…" at bounding box center [174, 167] width 111 height 217
click at [216, 112] on div "% of matters where we made any calls Share of matters with at least one call 19…" at bounding box center [174, 113] width 102 height 10
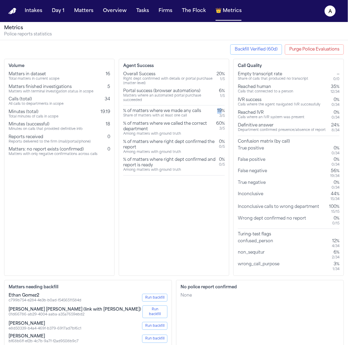
click at [216, 112] on div "% of matters where we made any calls Share of matters with at least one call 19…" at bounding box center [174, 113] width 102 height 10
click at [219, 115] on div "3 / 5" at bounding box center [221, 116] width 8 height 4
click at [187, 113] on div "% of matters where we made any calls" at bounding box center [162, 110] width 78 height 5
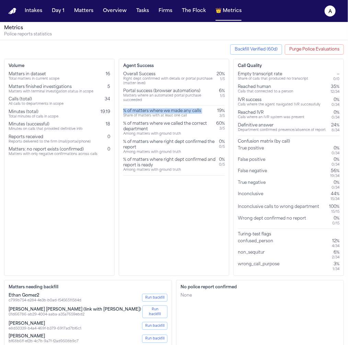
click at [187, 113] on div "% of matters where we made any calls" at bounding box center [162, 110] width 78 height 5
copy div "% of matters where we made any calls"
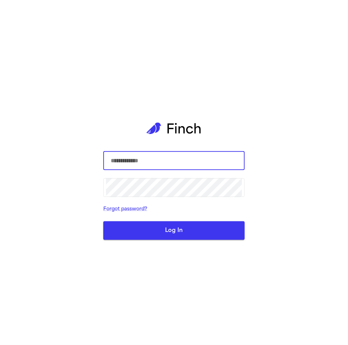
type input "**********"
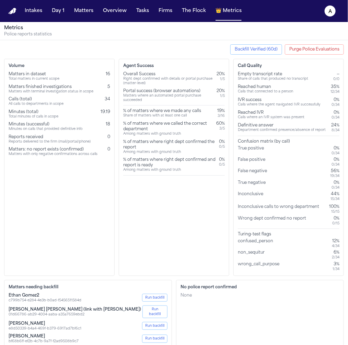
click at [220, 73] on div "20%" at bounding box center [221, 73] width 8 height 5
click at [126, 237] on div "Agent Success Overall Success Right dept confirmed with details or portal purch…" at bounding box center [174, 167] width 111 height 217
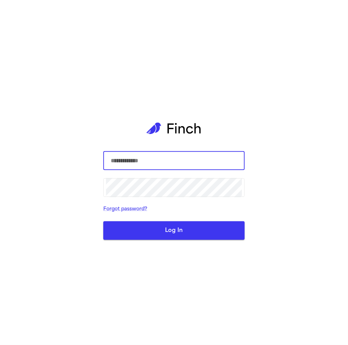
type input "**********"
